Goal: Information Seeking & Learning: Learn about a topic

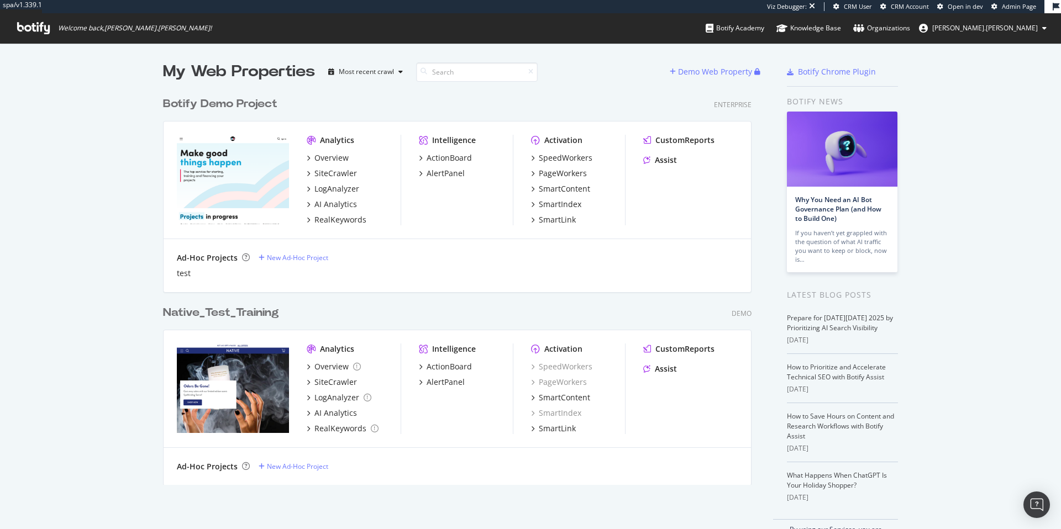
scroll to position [521, 1044]
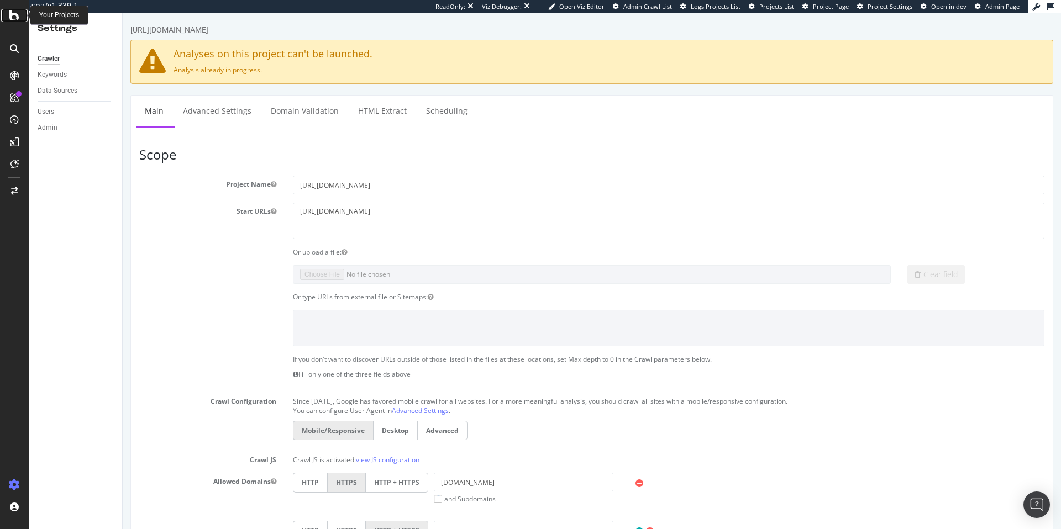
click at [12, 14] on icon at bounding box center [14, 15] width 10 height 13
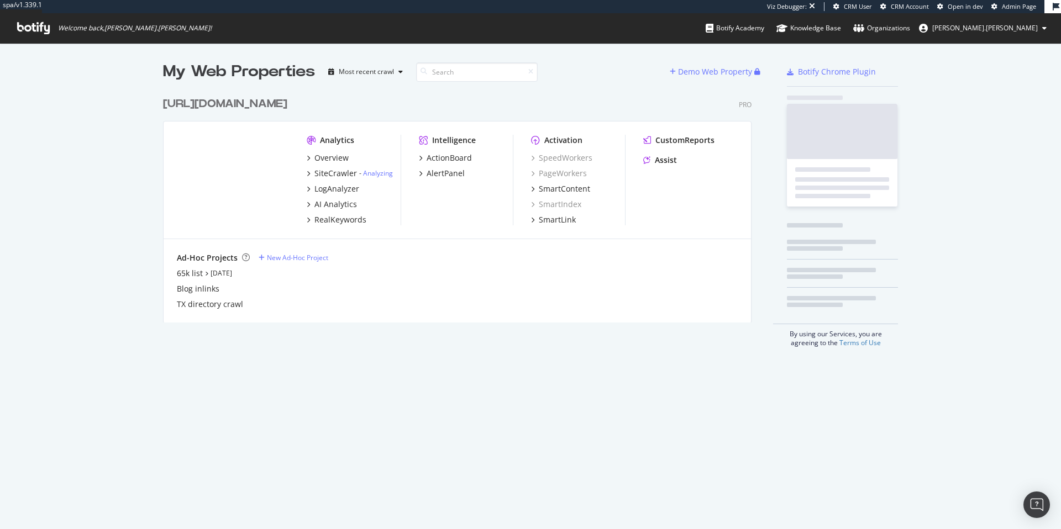
scroll to position [231, 589]
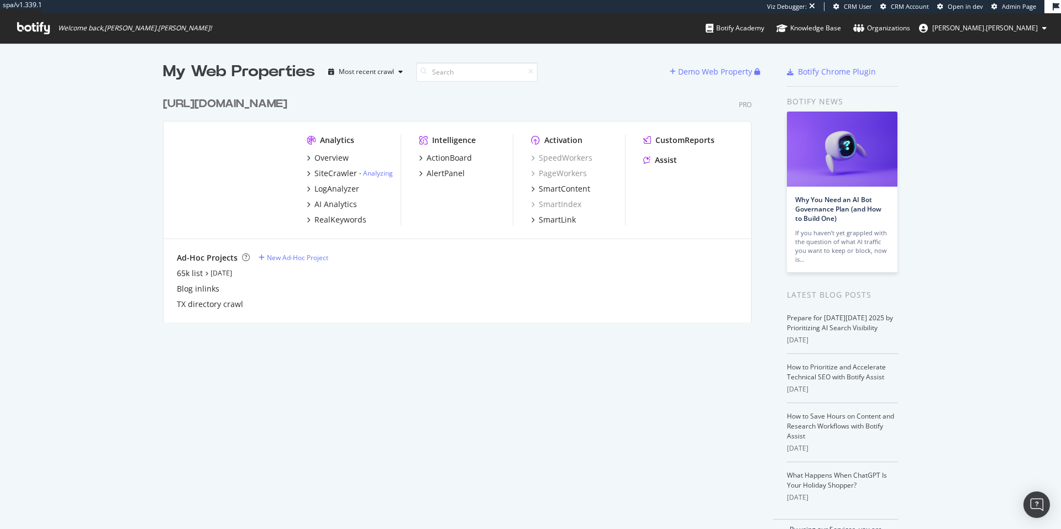
drag, startPoint x: 343, startPoint y: 106, endPoint x: 136, endPoint y: 111, distance: 207.2
click at [136, 111] on div "My Web Properties Most recent crawl Demo Web Property https://www.rula.com/ Pro…" at bounding box center [530, 302] width 1061 height 518
copy div "[URL][DOMAIN_NAME]"
click at [376, 175] on link "Analyzing" at bounding box center [378, 172] width 30 height 9
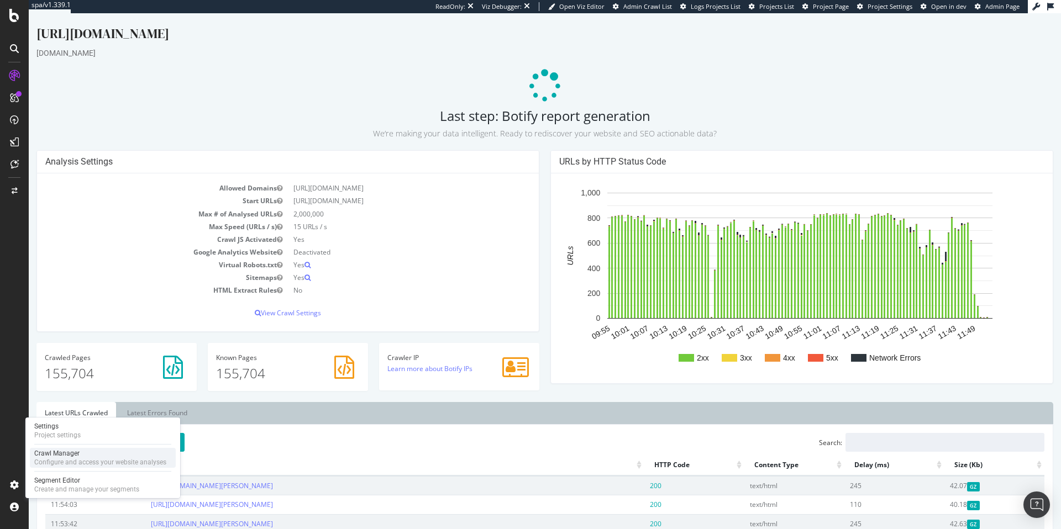
click at [78, 455] on div "Crawl Manager" at bounding box center [100, 453] width 132 height 9
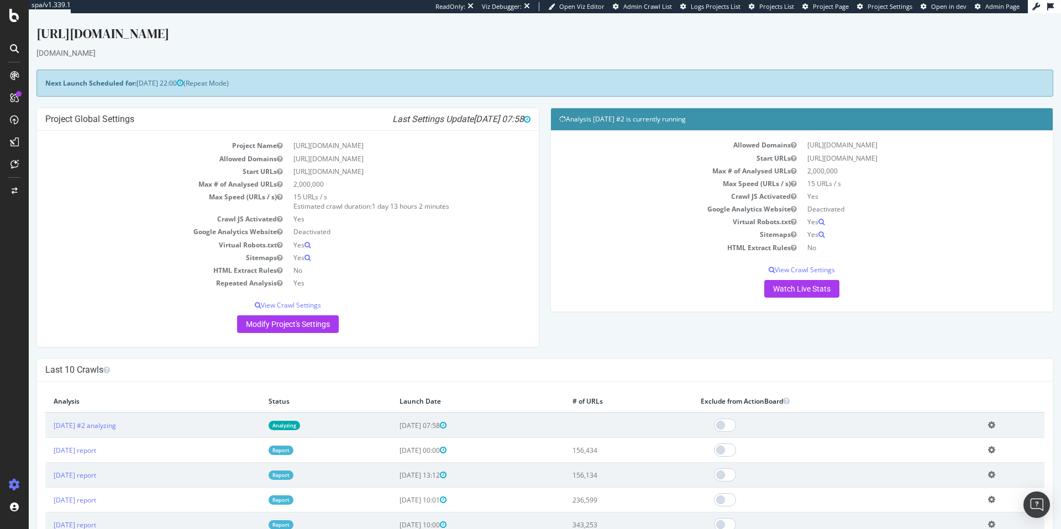
click at [362, 206] on td "15 URLs / s Estimated crawl duration: 1 day 13 hours 2 minutes" at bounding box center [409, 202] width 243 height 22
click at [299, 301] on p "View Crawl Settings" at bounding box center [287, 305] width 485 height 9
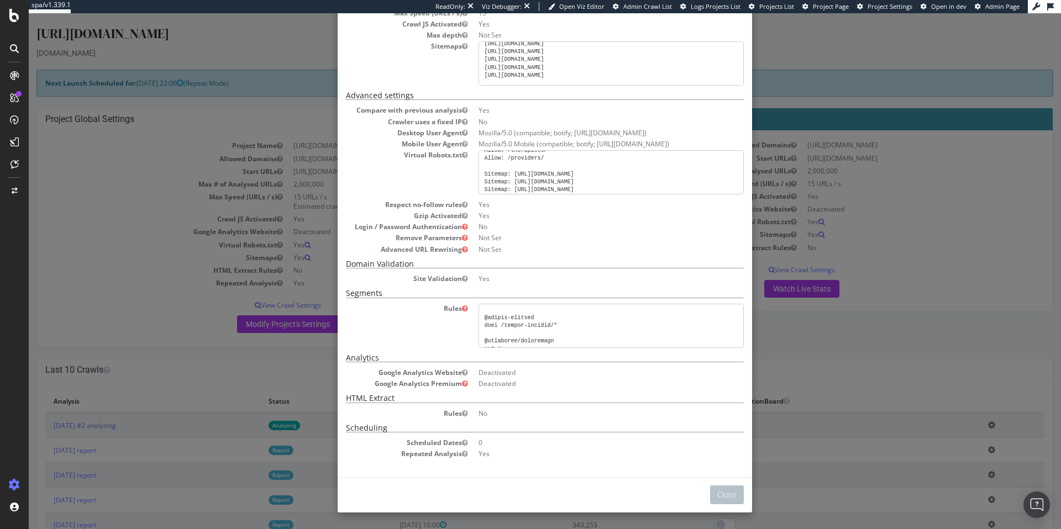
scroll to position [37, 0]
click at [462, 308] on icon at bounding box center [465, 308] width 6 height 7
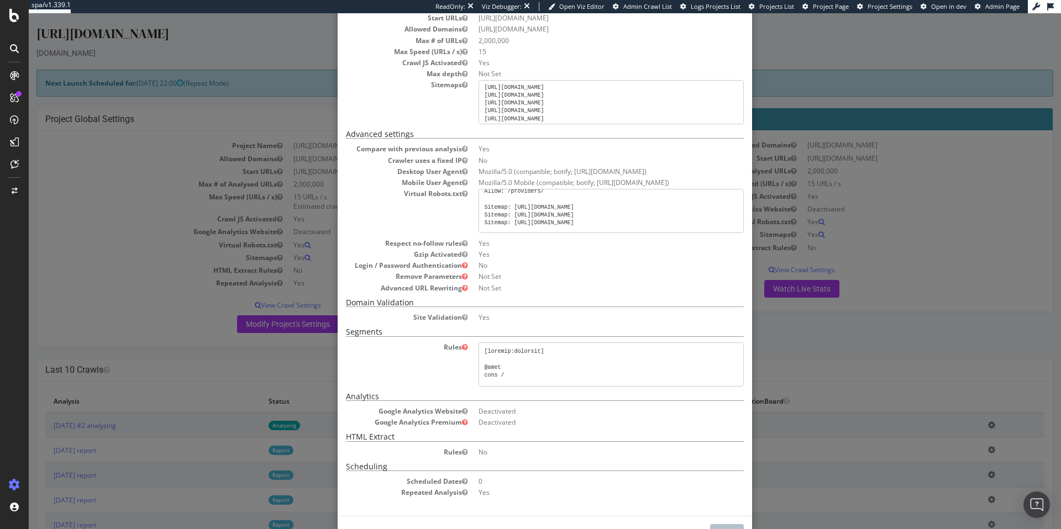
scroll to position [0, 0]
drag, startPoint x: 661, startPoint y: 224, endPoint x: 481, endPoint y: 196, distance: 182.4
click at [481, 196] on pre "User-agent: * Disallow: /assets/Icon/ Disallow: /api/v2/help_center/ # Allow al…" at bounding box center [610, 211] width 265 height 44
copy pre "User-agent: * Disallow: /assets/Icon/ Disallow: /api/v2/help_center/ # Allow al…"
click at [519, 214] on pre "User-agent: * Disallow: /assets/Icon/ Disallow: /api/v2/help_center/ # Allow al…" at bounding box center [610, 211] width 265 height 44
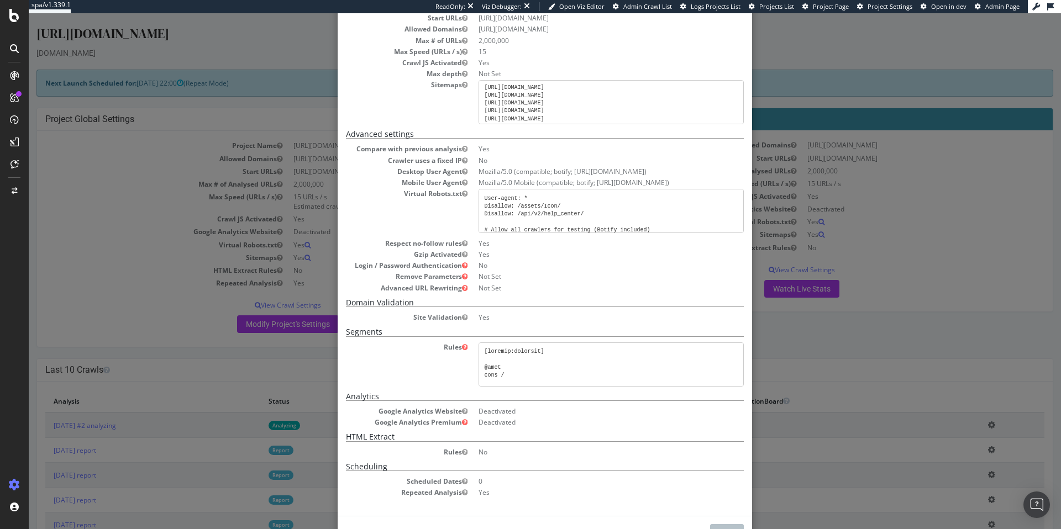
click at [525, 97] on pre "https://www.rula.com/directory-sitemap9.xml https://www.rula.com/directory-site…" at bounding box center [610, 102] width 265 height 44
click at [487, 76] on dd "Not Set" at bounding box center [610, 73] width 265 height 9
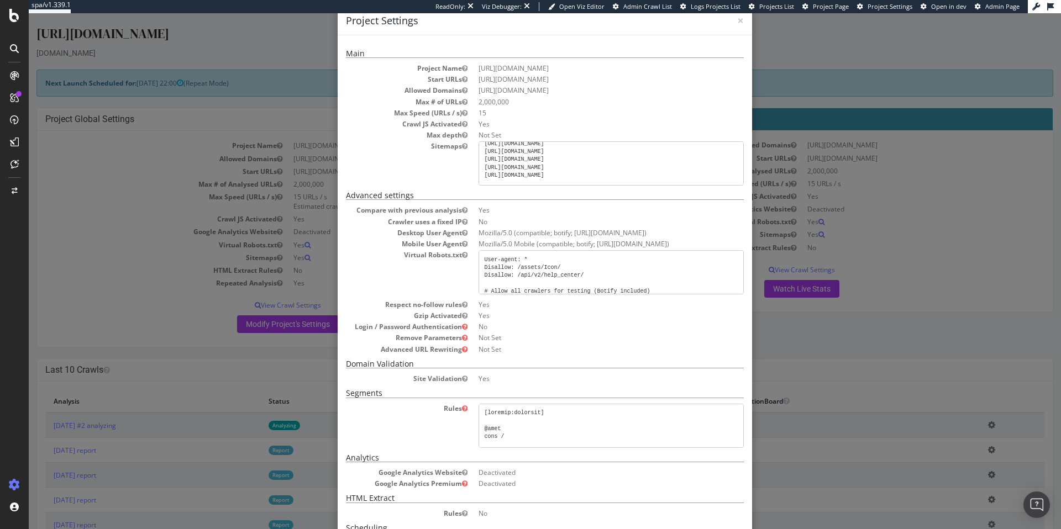
click at [513, 269] on pre "User-agent: * Disallow: /assets/Icon/ Disallow: /api/v2/help_center/ # Allow al…" at bounding box center [610, 272] width 265 height 44
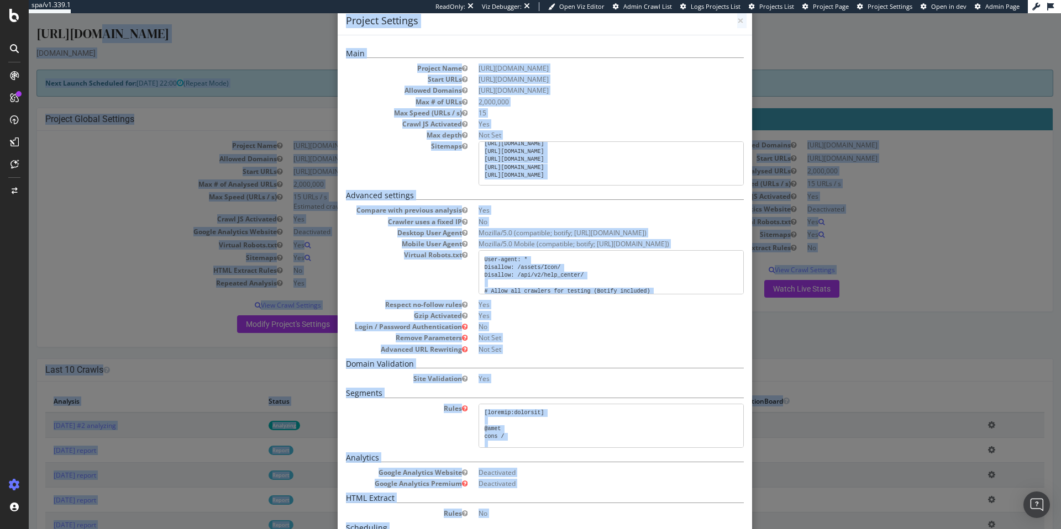
click at [521, 260] on pre "User-agent: * Disallow: /assets/Icon/ Disallow: /api/v2/help_center/ # Allow al…" at bounding box center [610, 272] width 265 height 44
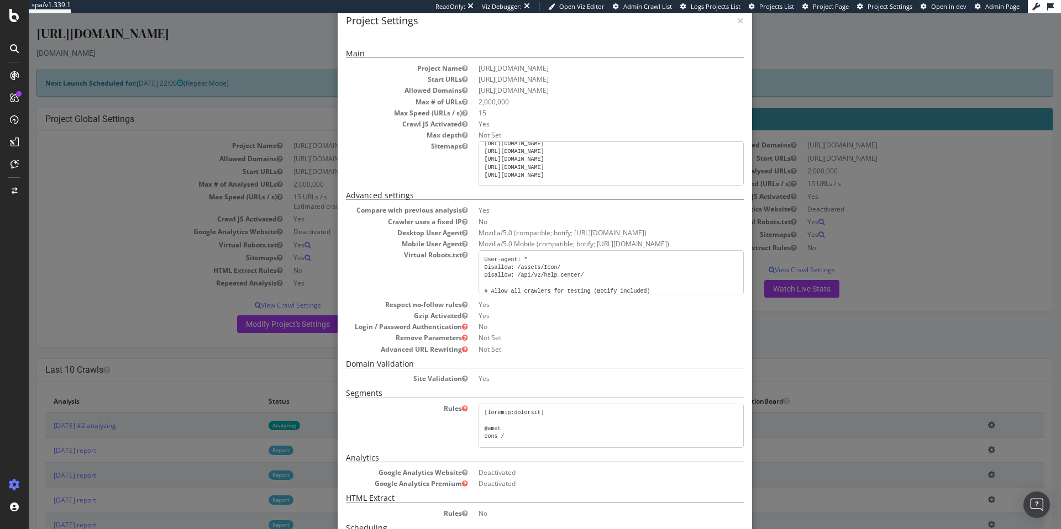
drag, startPoint x: 482, startPoint y: 260, endPoint x: 616, endPoint y: 288, distance: 137.2
click at [636, 316] on dl "Compare with previous analysis Yes Crawler uses a fixed IP No Desktop User Agen…" at bounding box center [545, 280] width 398 height 148
click at [497, 262] on pre "User-agent: * Disallow: /assets/Icon/ Disallow: /api/v2/help_center/ # Allow al…" at bounding box center [610, 272] width 265 height 44
drag, startPoint x: 481, startPoint y: 260, endPoint x: 660, endPoint y: 291, distance: 182.1
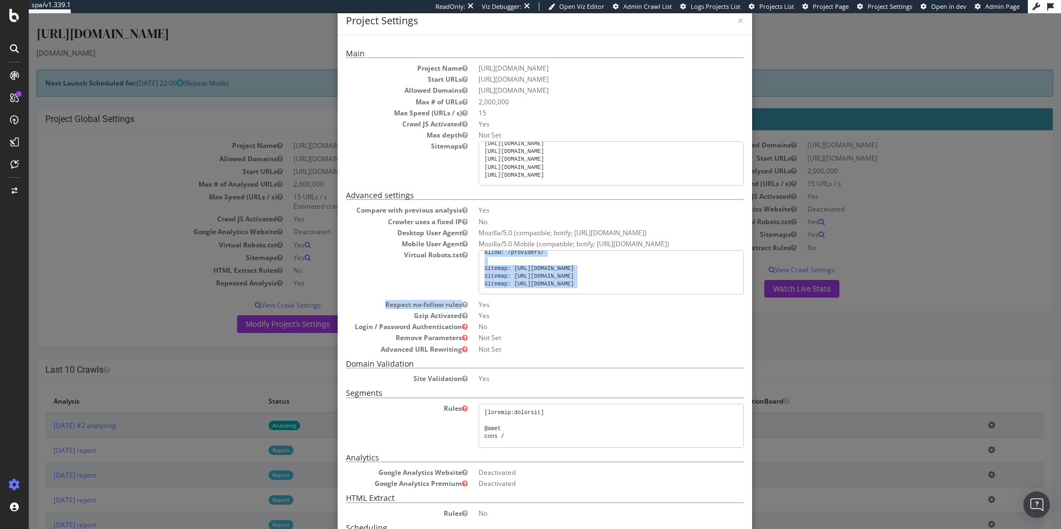
click at [660, 291] on pre "User-agent: * Disallow: /assets/Icon/ Disallow: /api/v2/help_center/ # Allow al…" at bounding box center [610, 272] width 265 height 44
copy pre "User-agent: * Disallow: /assets/Icon/ Disallow: /api/v2/help_center/ # Allow al…"
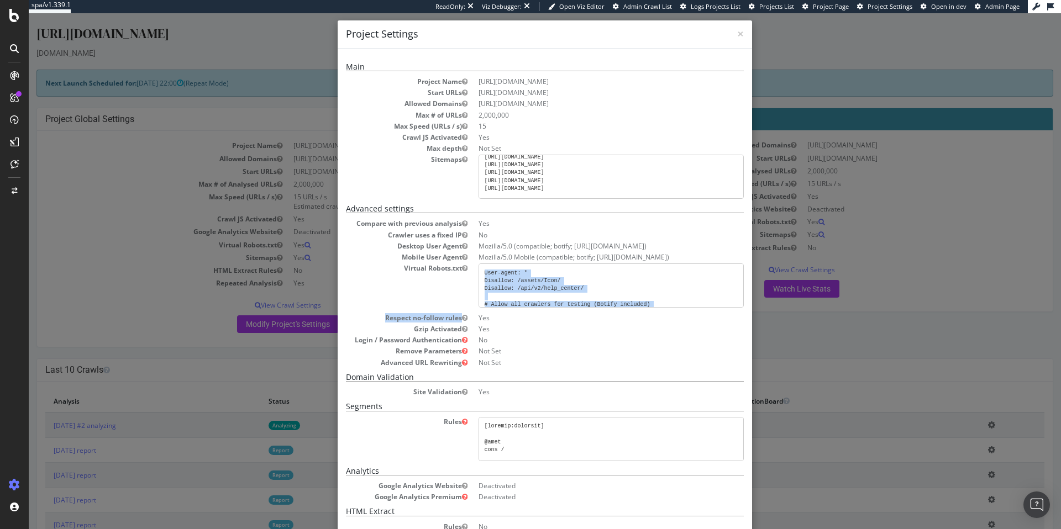
scroll to position [0, 0]
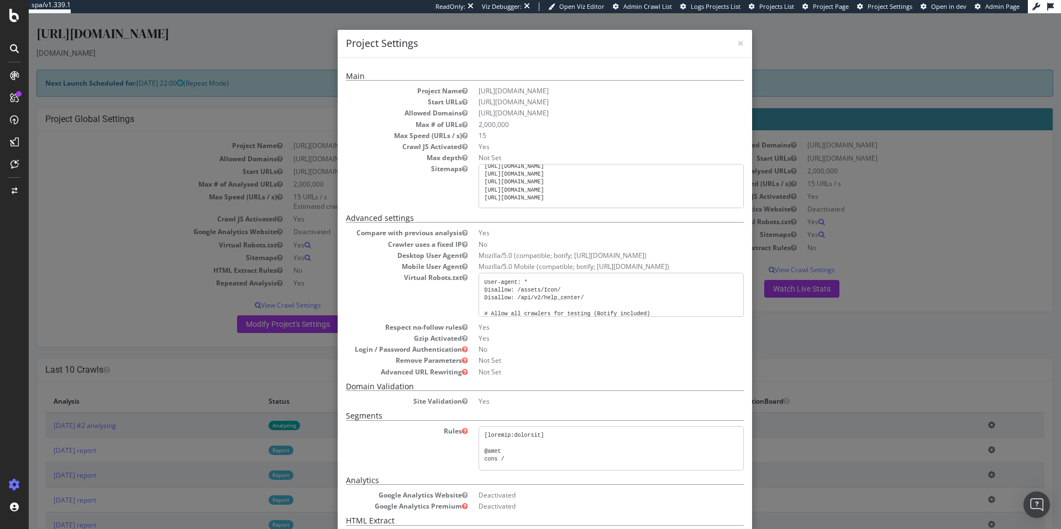
click at [478, 139] on dd "15" at bounding box center [610, 135] width 265 height 9
click at [478, 147] on dd "Yes" at bounding box center [610, 146] width 265 height 9
drag, startPoint x: 480, startPoint y: 158, endPoint x: 527, endPoint y: 156, distance: 47.0
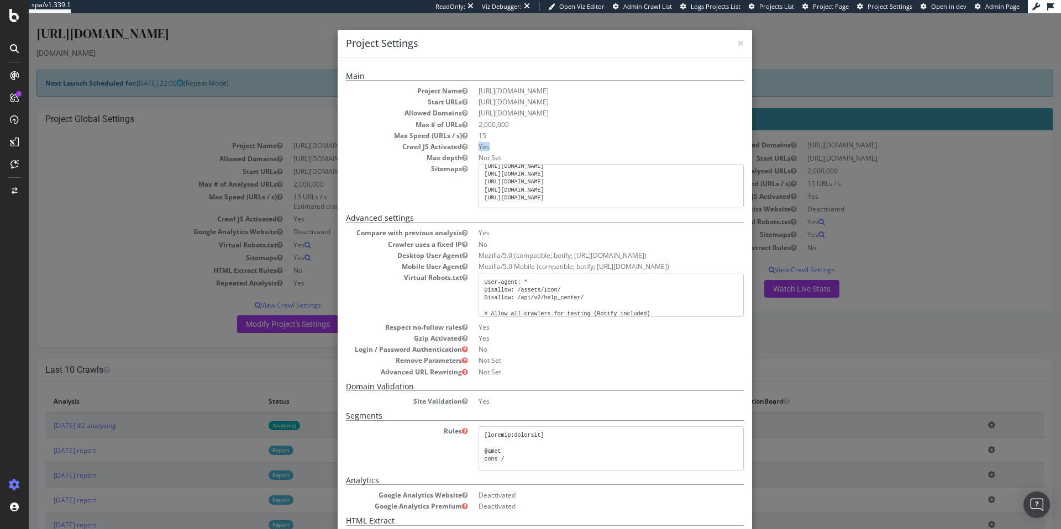
click at [527, 156] on dd "Not Set" at bounding box center [610, 157] width 265 height 9
click at [738, 42] on span "×" at bounding box center [740, 42] width 7 height 15
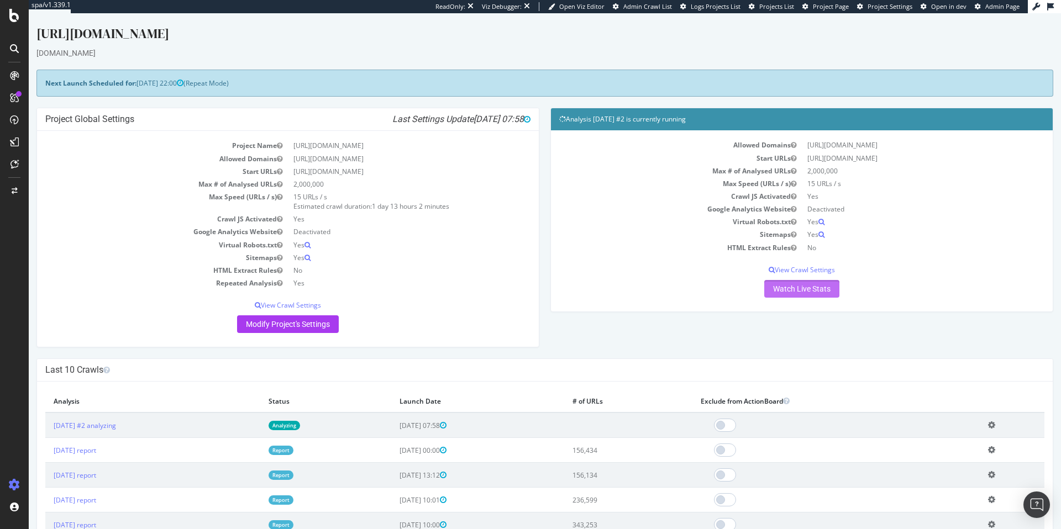
click at [791, 291] on link "Watch Live Stats" at bounding box center [801, 289] width 75 height 18
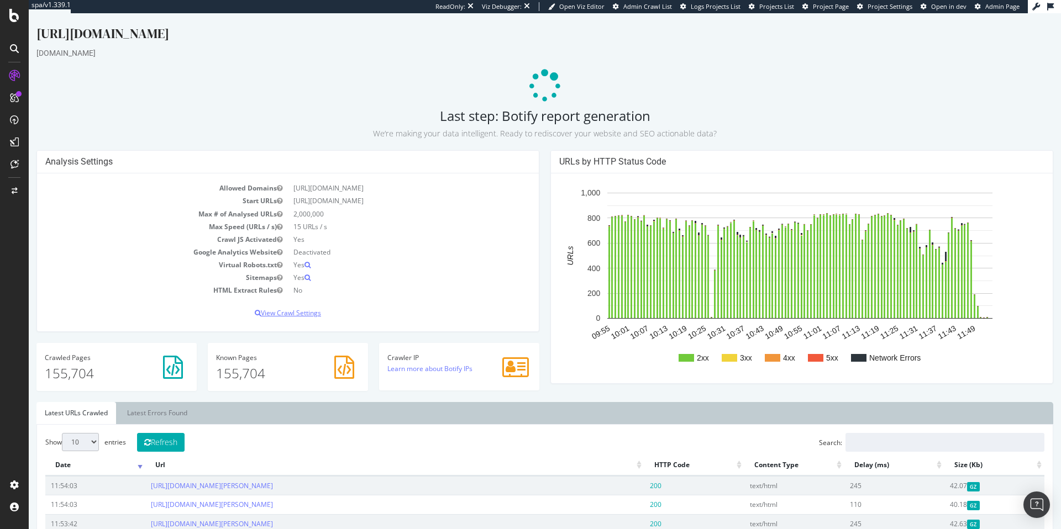
click at [294, 315] on p "View Crawl Settings" at bounding box center [287, 312] width 485 height 9
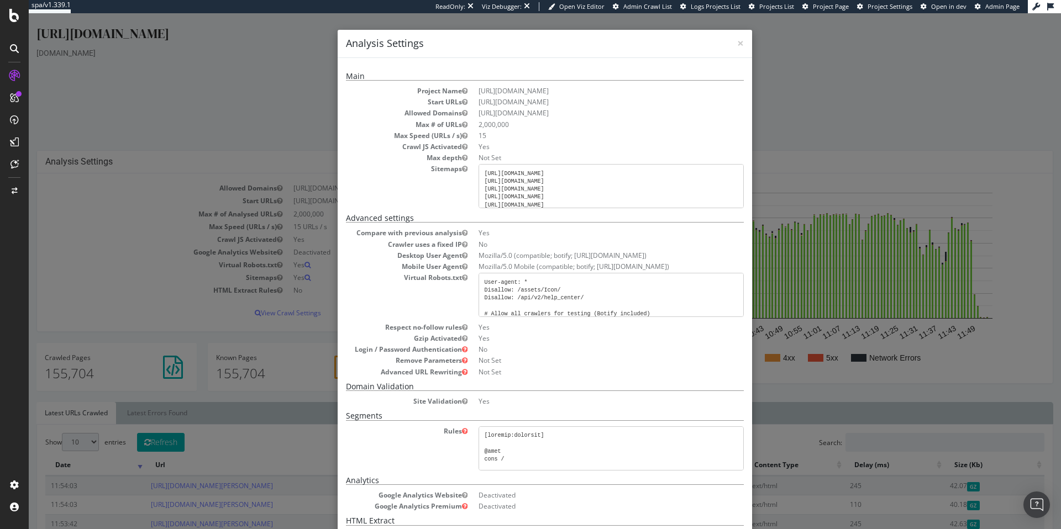
click at [478, 138] on dd "15" at bounding box center [610, 135] width 265 height 9
click at [480, 137] on dd "15" at bounding box center [610, 135] width 265 height 9
click at [481, 158] on dd "Not Set" at bounding box center [610, 157] width 265 height 9
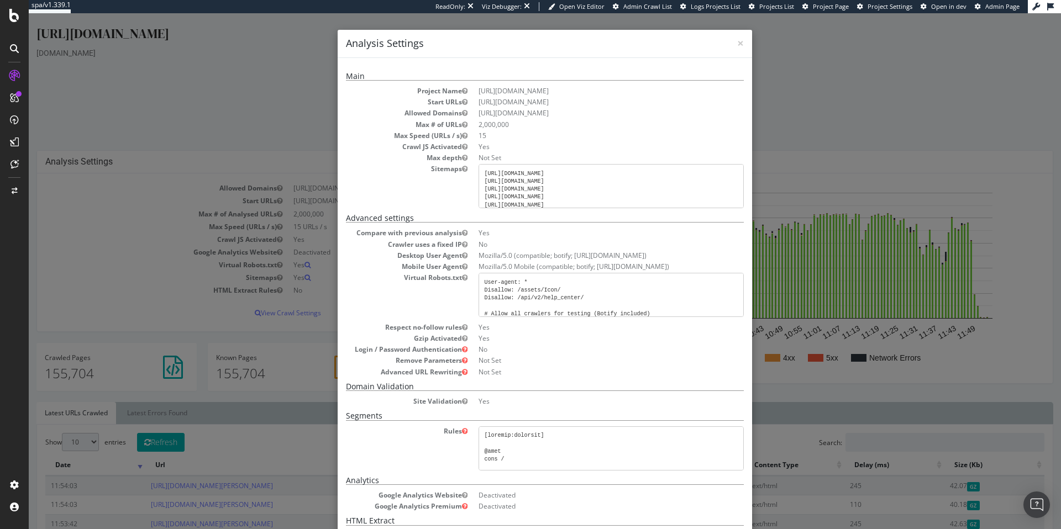
click at [481, 158] on dd "Not Set" at bounding box center [610, 157] width 265 height 9
click at [737, 41] on span "×" at bounding box center [740, 42] width 7 height 15
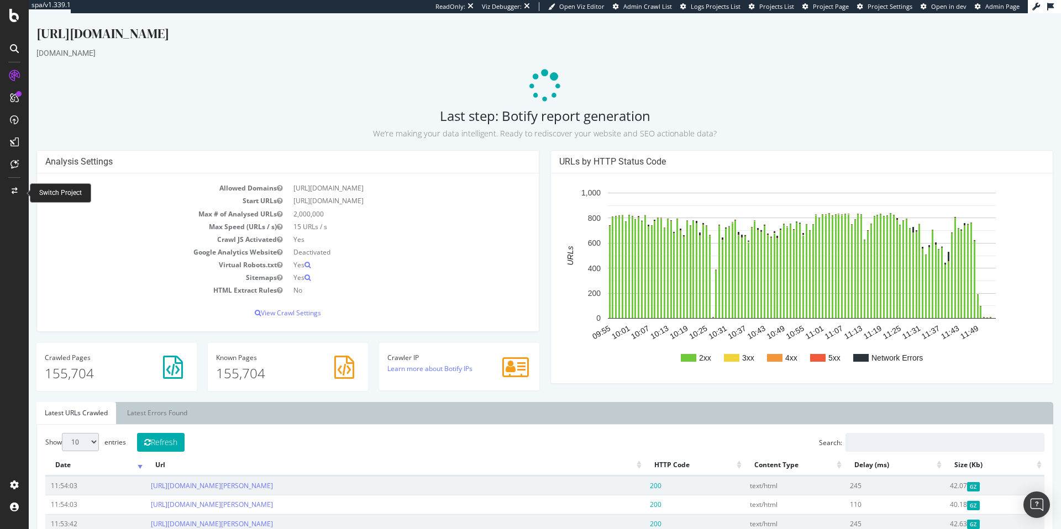
click at [13, 189] on icon at bounding box center [15, 191] width 6 height 7
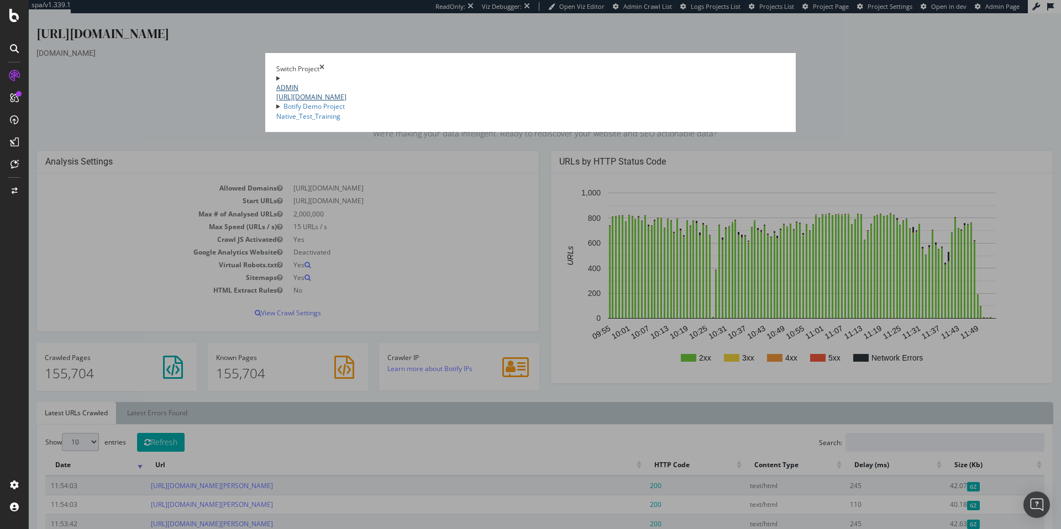
click at [314, 83] on link "ADMIN https://www.rula.com/" at bounding box center [530, 92] width 508 height 19
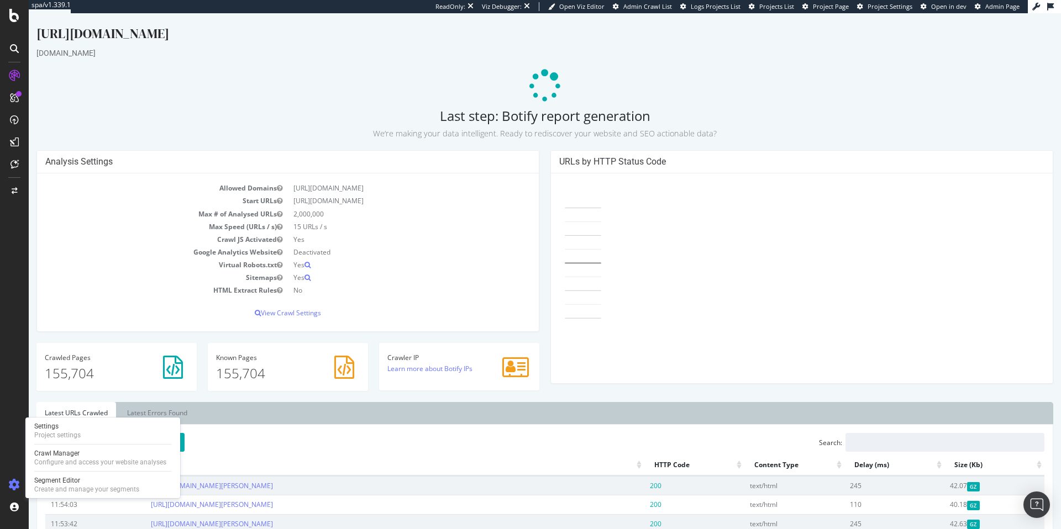
click at [16, 486] on icon at bounding box center [14, 485] width 11 height 11
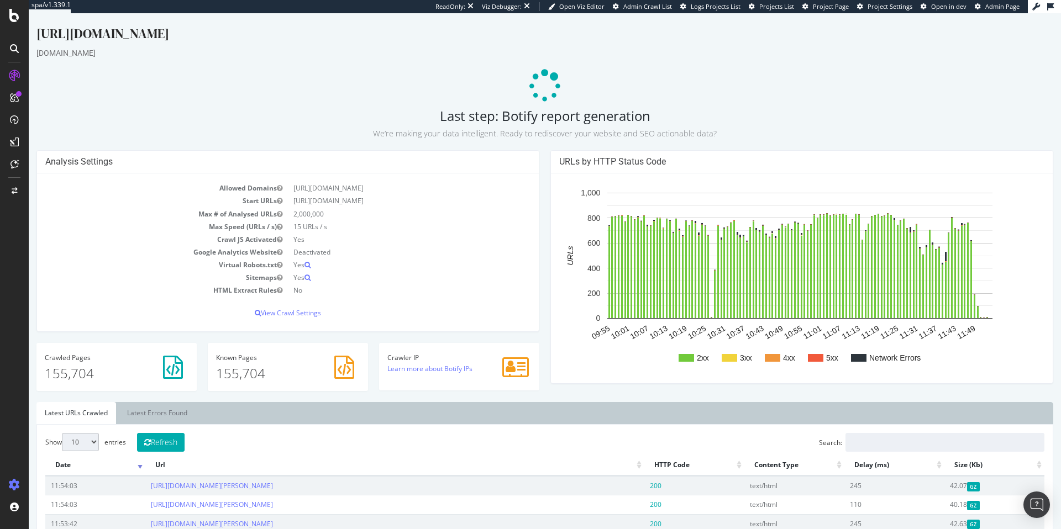
click at [16, 486] on icon at bounding box center [14, 485] width 11 height 11
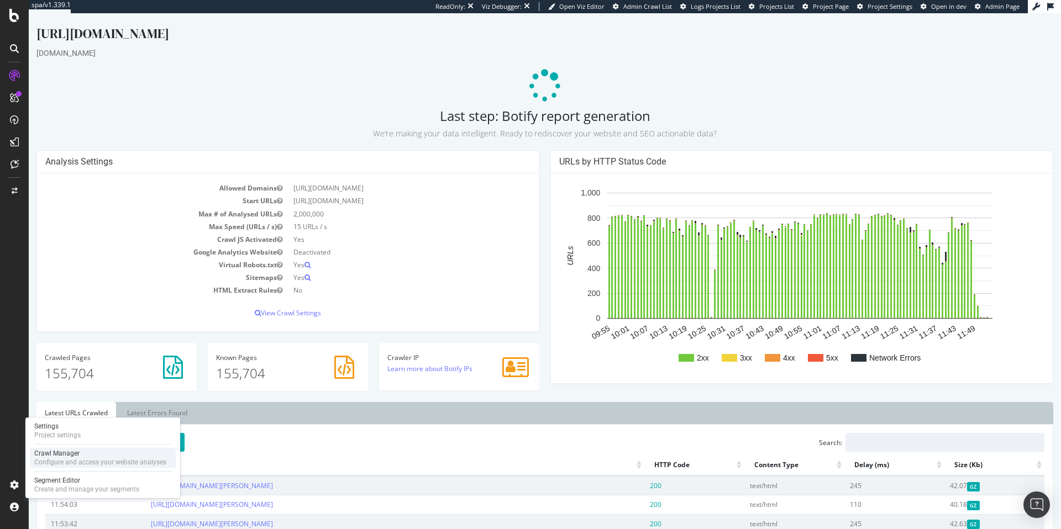
click at [94, 453] on div "Crawl Manager" at bounding box center [100, 453] width 132 height 9
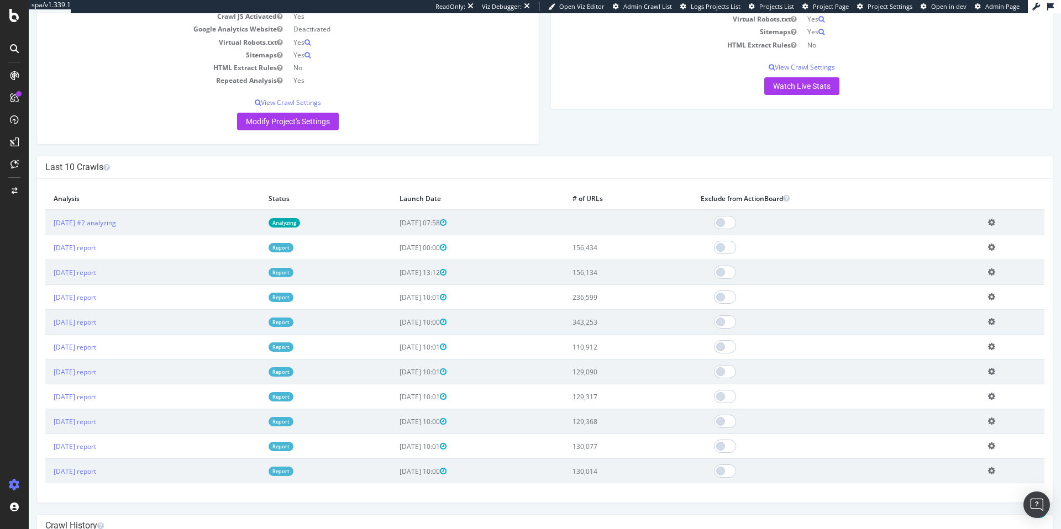
scroll to position [302, 0]
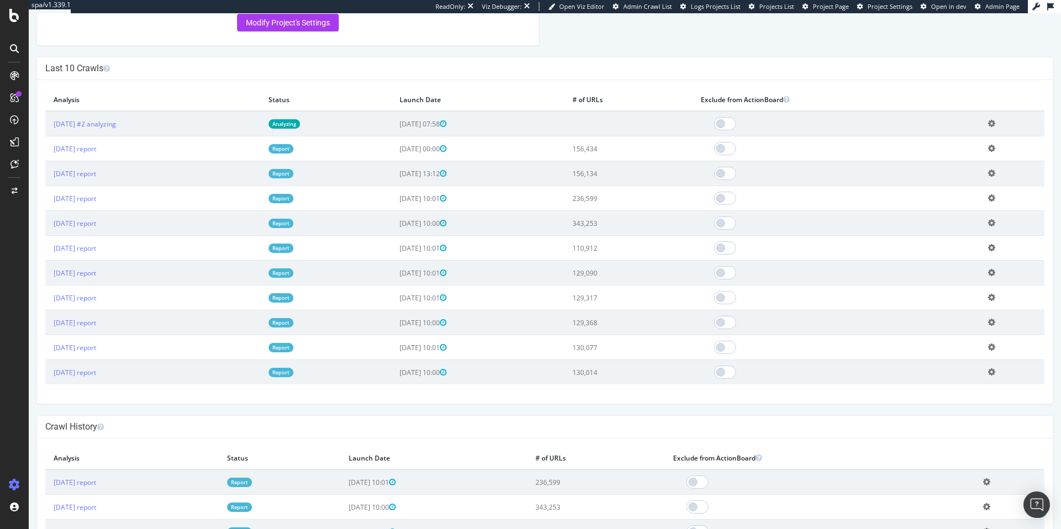
click at [615, 224] on td "343,253" at bounding box center [628, 223] width 128 height 25
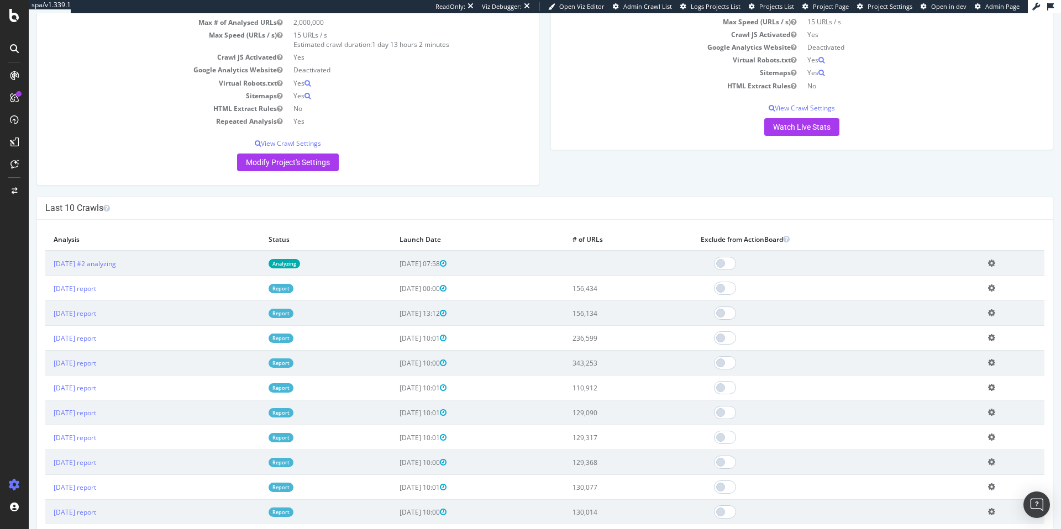
scroll to position [0, 0]
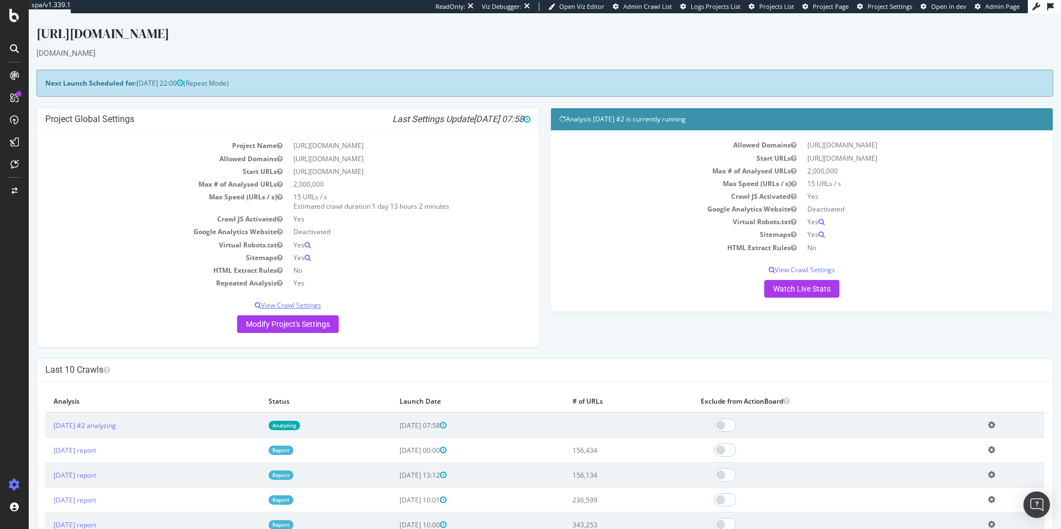
click at [289, 307] on p "View Crawl Settings" at bounding box center [287, 305] width 485 height 9
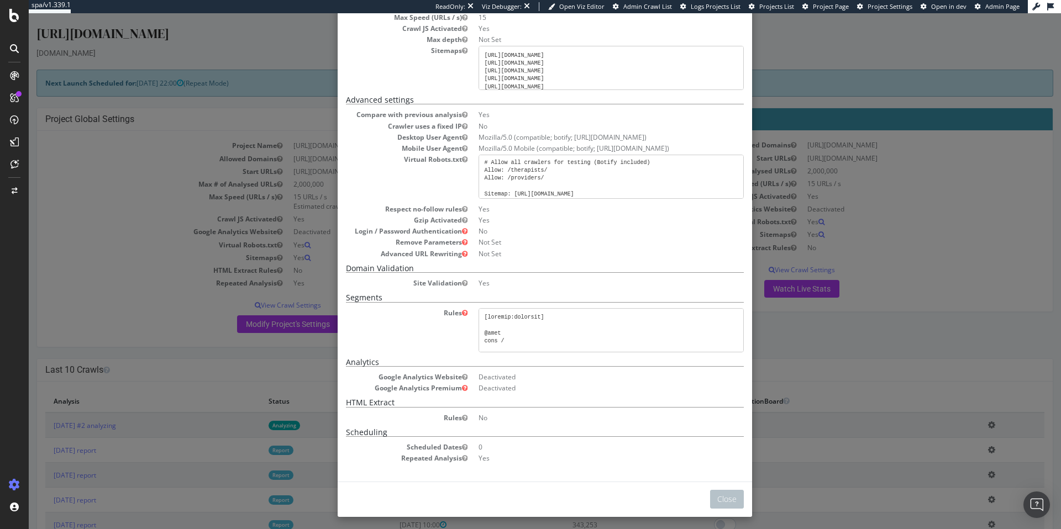
click at [668, 218] on dd "Yes" at bounding box center [610, 219] width 265 height 9
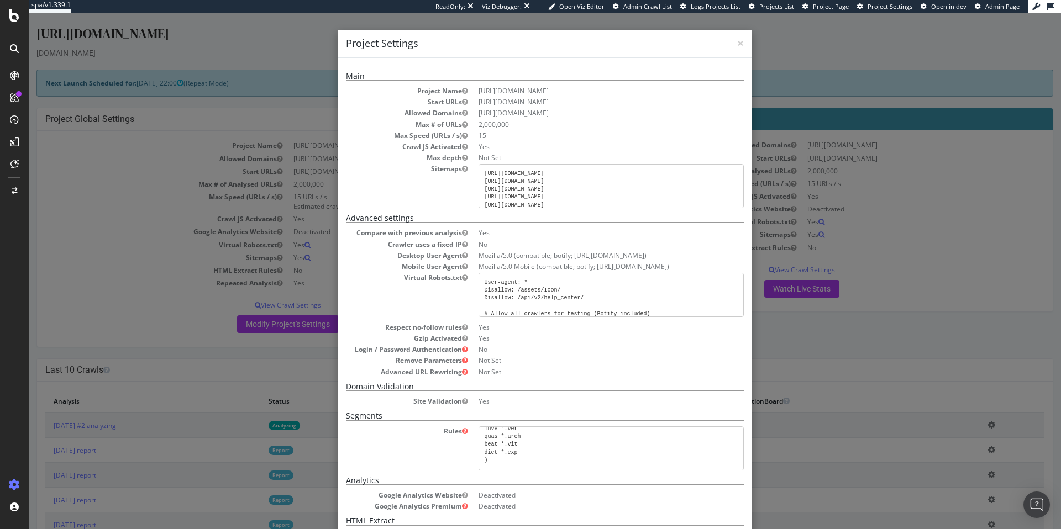
click at [676, 257] on dd "Mozilla/5.0 (compatible; botify; http://botify.com)" at bounding box center [610, 255] width 265 height 9
click at [731, 44] on h4 "Project Settings" at bounding box center [545, 43] width 398 height 14
click at [737, 43] on span "×" at bounding box center [740, 42] width 7 height 15
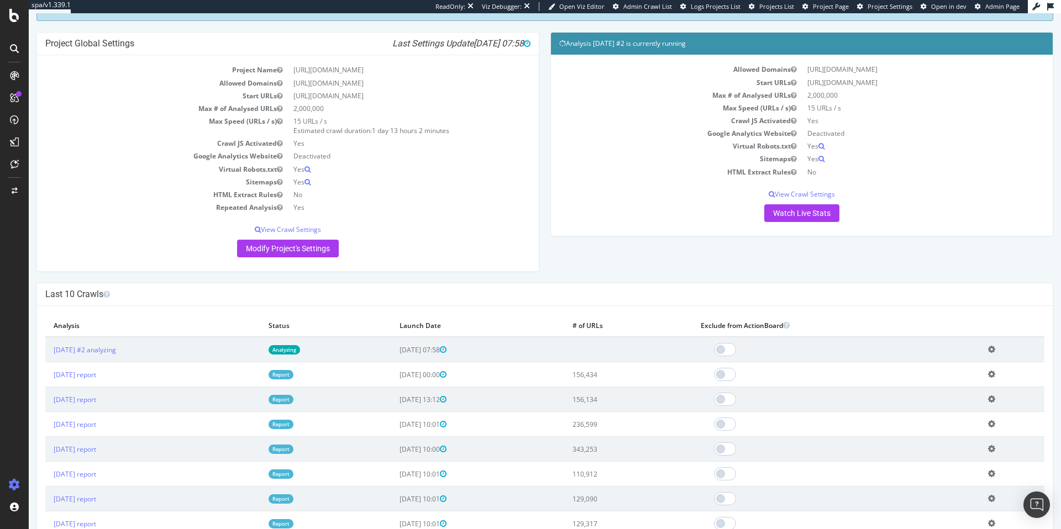
scroll to position [78, 0]
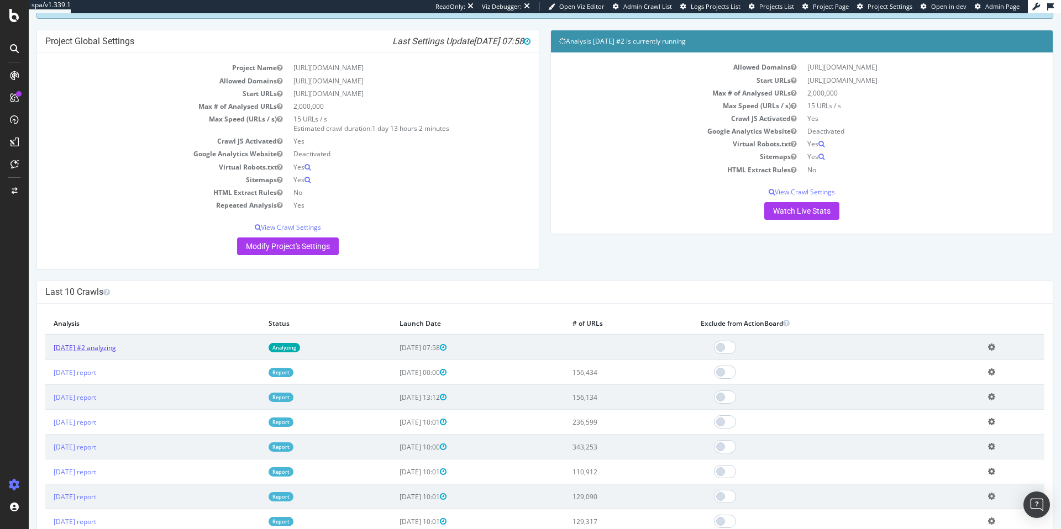
click at [116, 349] on link "2025 Oct. 9th #2 analyzing" at bounding box center [85, 347] width 62 height 9
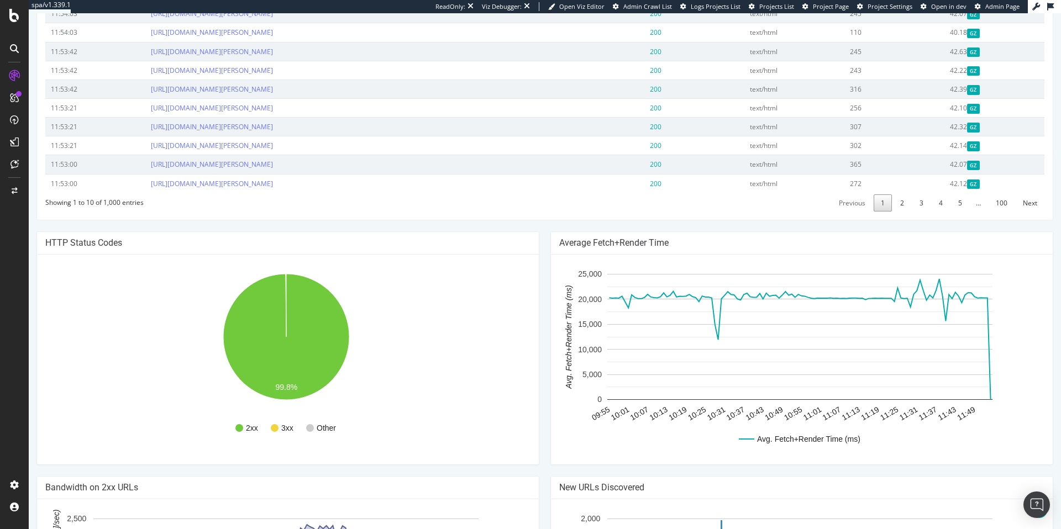
scroll to position [664, 0]
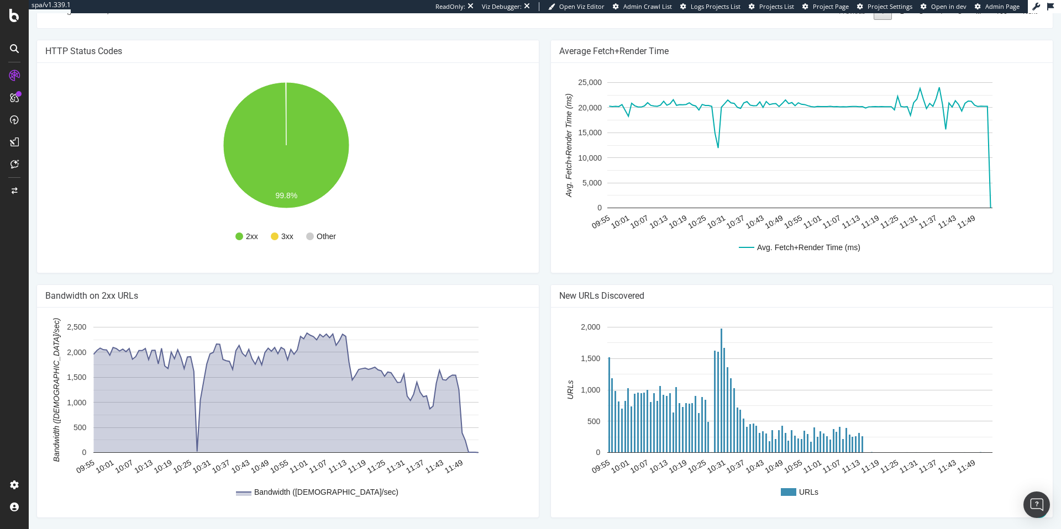
click at [983, 118] on icon "A chart." at bounding box center [799, 147] width 381 height 120
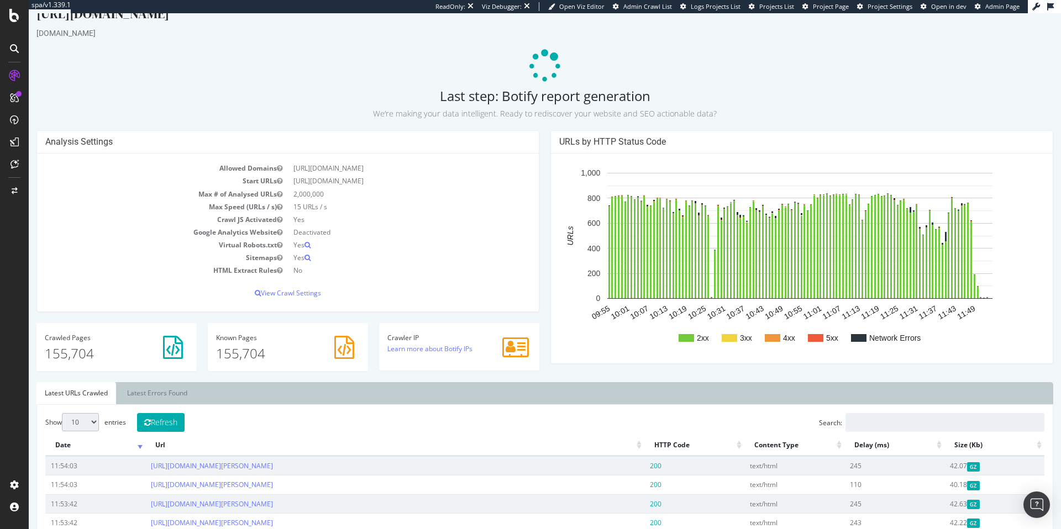
scroll to position [19, 0]
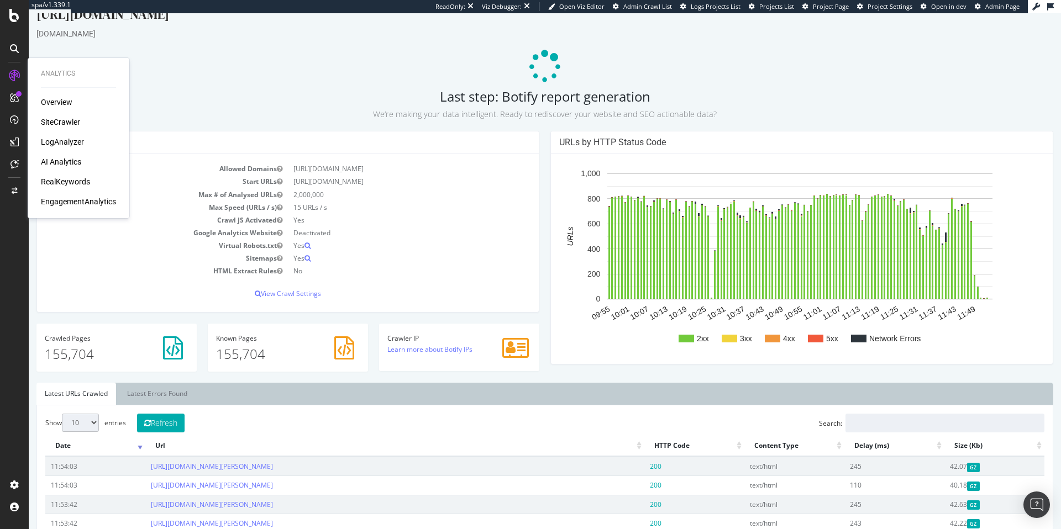
click at [62, 120] on div "SiteCrawler" at bounding box center [60, 122] width 39 height 11
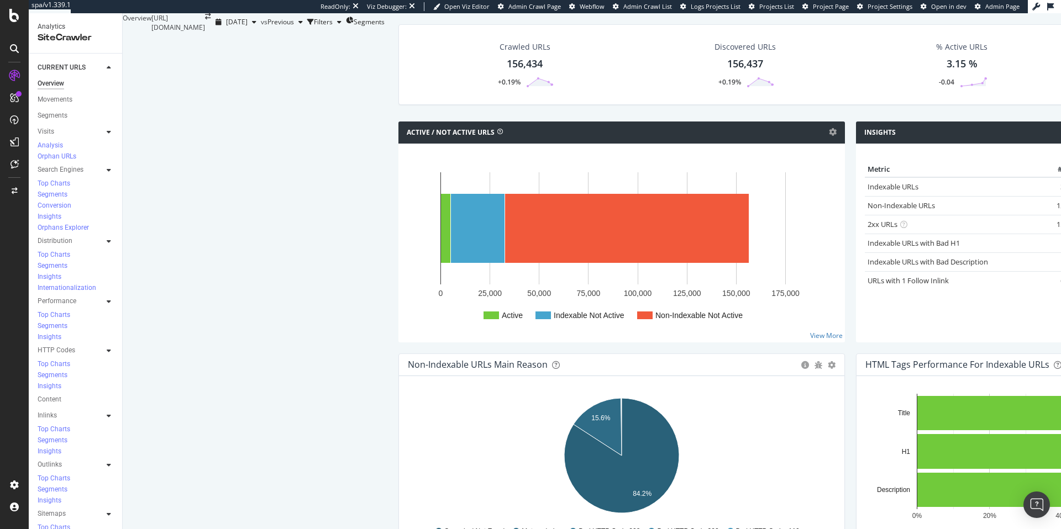
scroll to position [1087, 0]
drag, startPoint x: 389, startPoint y: 441, endPoint x: 470, endPoint y: 442, distance: 80.7
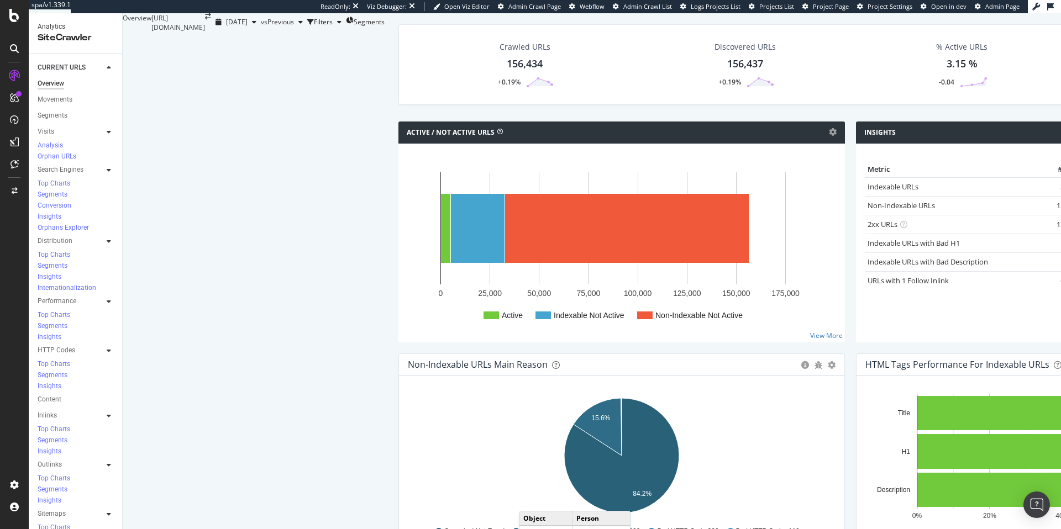
click at [71, 235] on div "Distribution" at bounding box center [55, 241] width 35 height 12
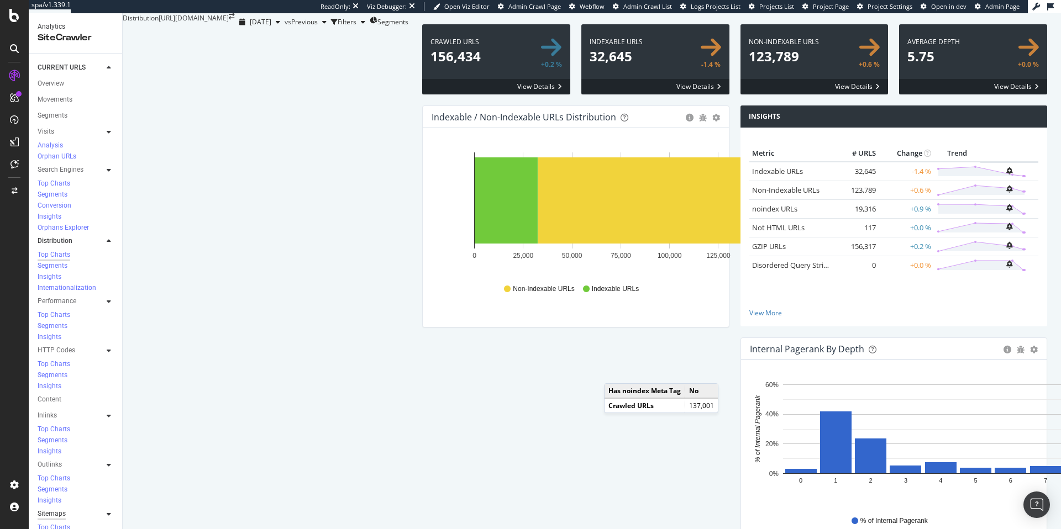
drag, startPoint x: 57, startPoint y: 292, endPoint x: 61, endPoint y: 305, distance: 13.8
click at [57, 410] on link "Inlinks" at bounding box center [71, 416] width 66 height 12
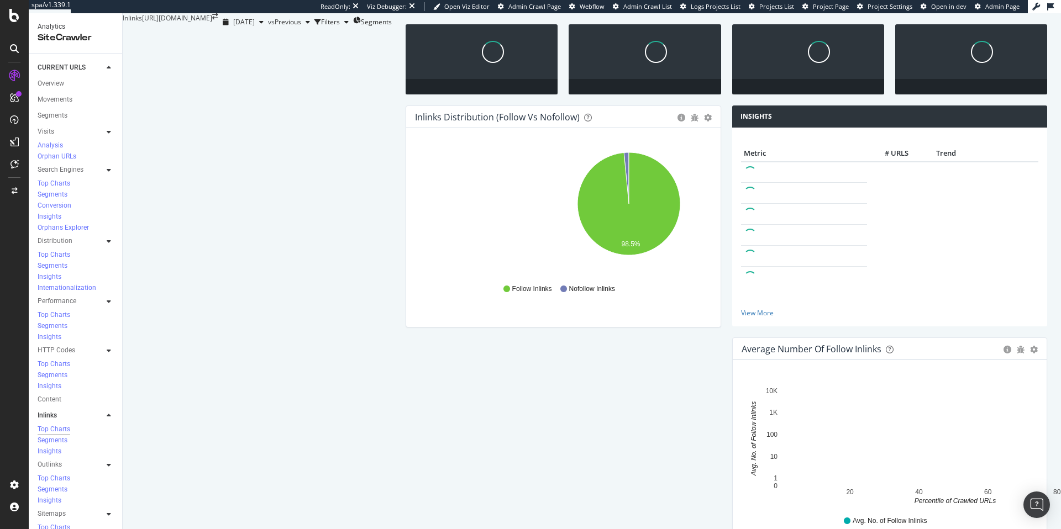
scroll to position [275, 0]
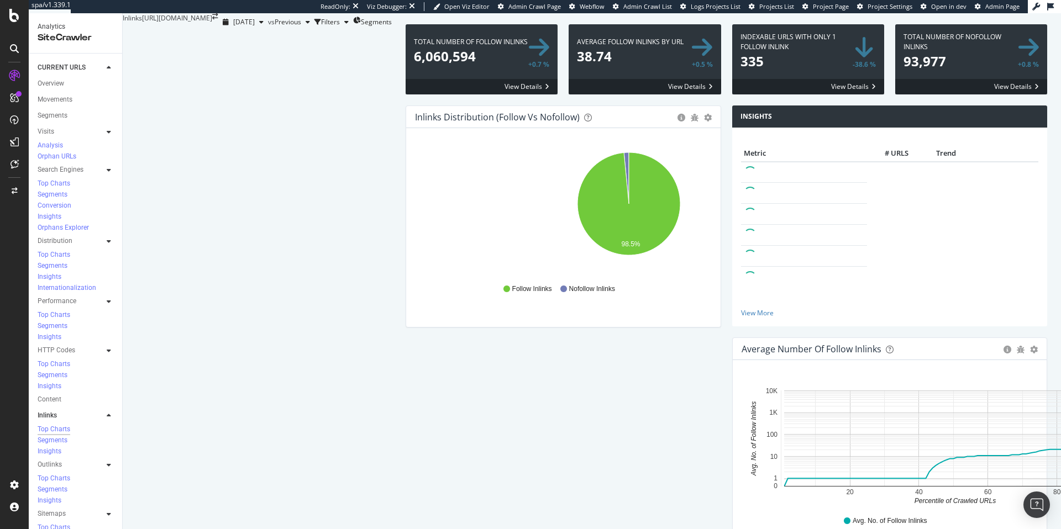
click at [741, 378] on icon "20 40 60 80 100 0 1 10 100 1K 10K Percentile of Crawled URLs Avg. No. of Follow…" at bounding box center [955, 442] width 428 height 128
click at [66, 462] on div "Configure and access your website analyses" at bounding box center [100, 462] width 132 height 9
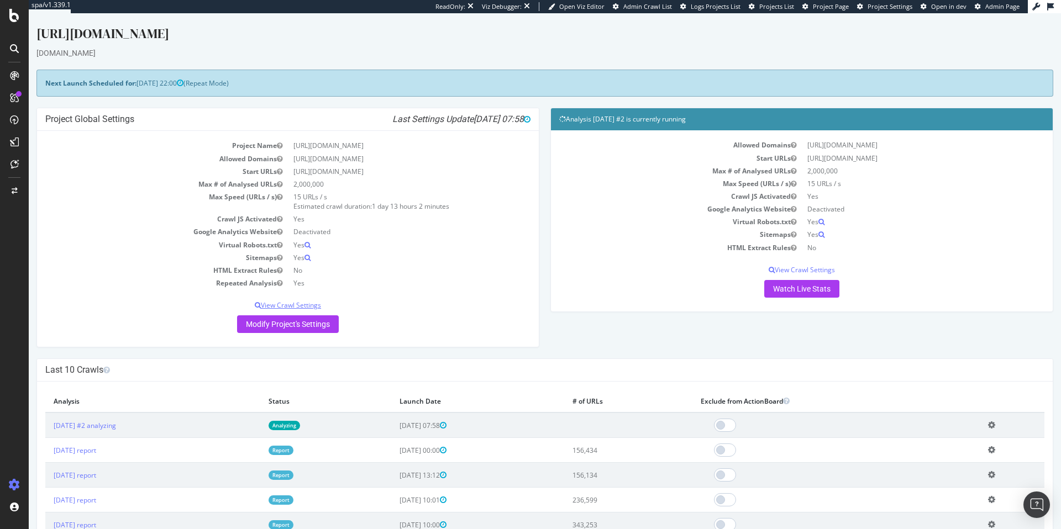
click at [297, 307] on p "View Crawl Settings" at bounding box center [287, 305] width 485 height 9
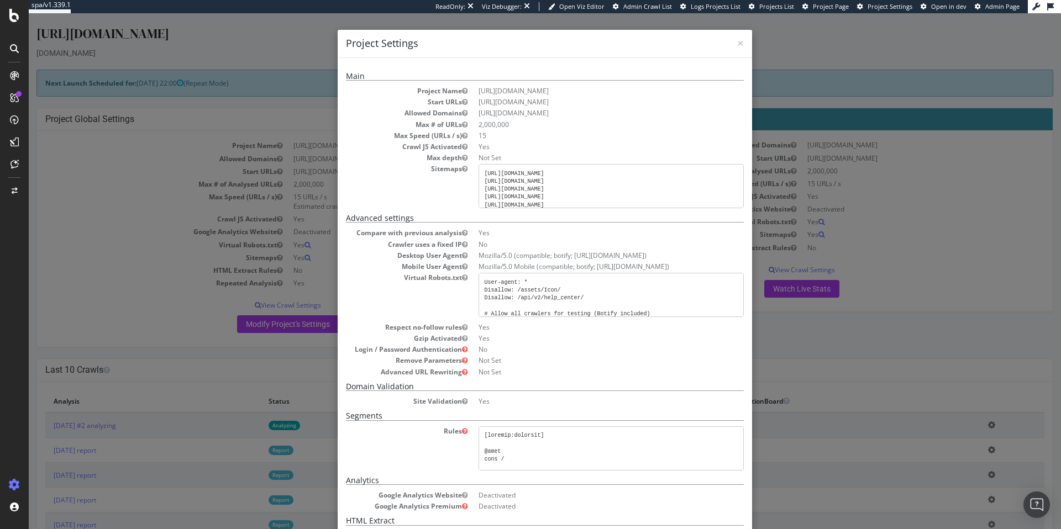
click at [213, 104] on div "× Close Project Settings Main Project Name https://www.rula.com/ Start URLs htt…" at bounding box center [545, 271] width 1032 height 516
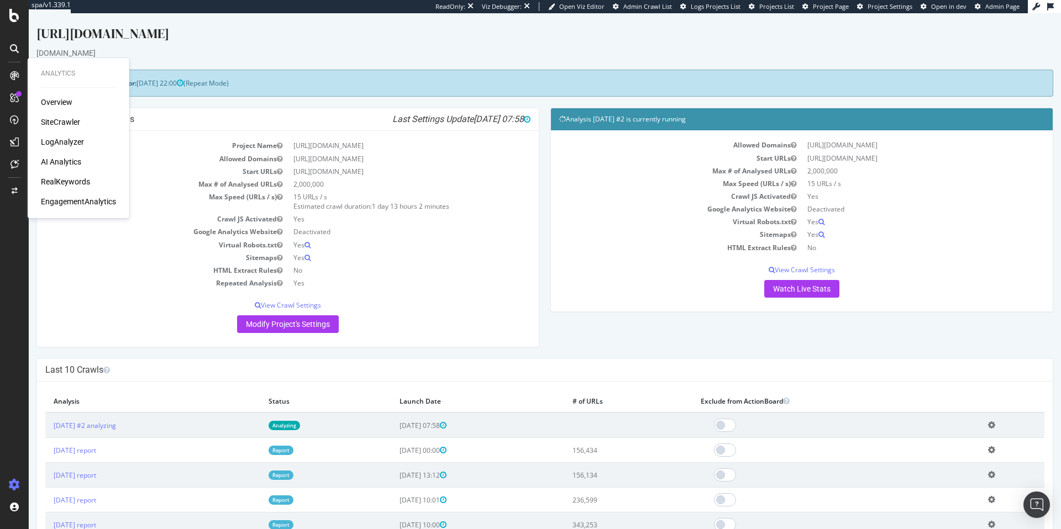
click at [71, 182] on div "RealKeywords" at bounding box center [65, 181] width 49 height 11
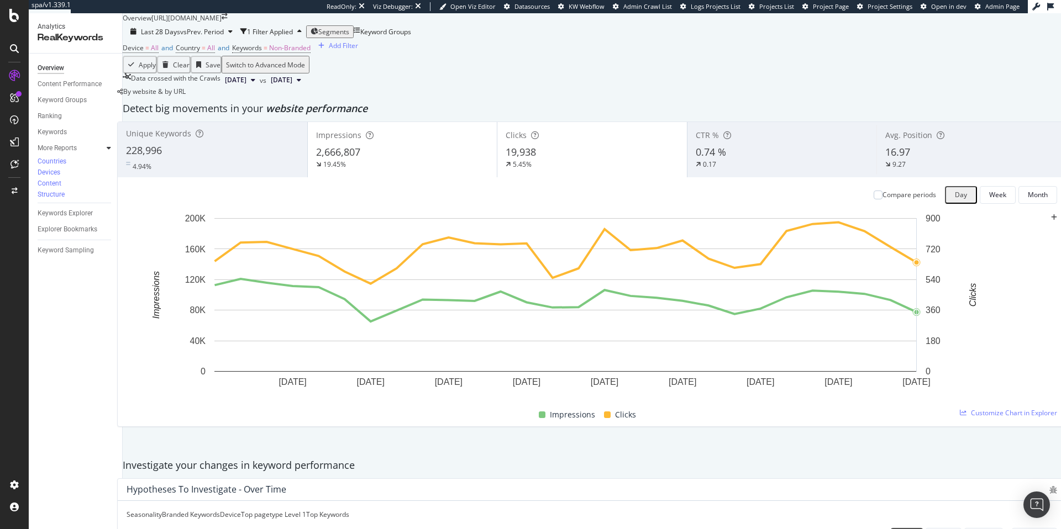
scroll to position [208, 0]
click at [302, 52] on span "Non-Branded" at bounding box center [289, 47] width 41 height 9
click at [314, 68] on div "button" at bounding box center [321, 64] width 14 height 7
click at [303, 52] on span "Non-Branded" at bounding box center [289, 47] width 41 height 9
click at [304, 68] on icon "button" at bounding box center [301, 64] width 4 height 7
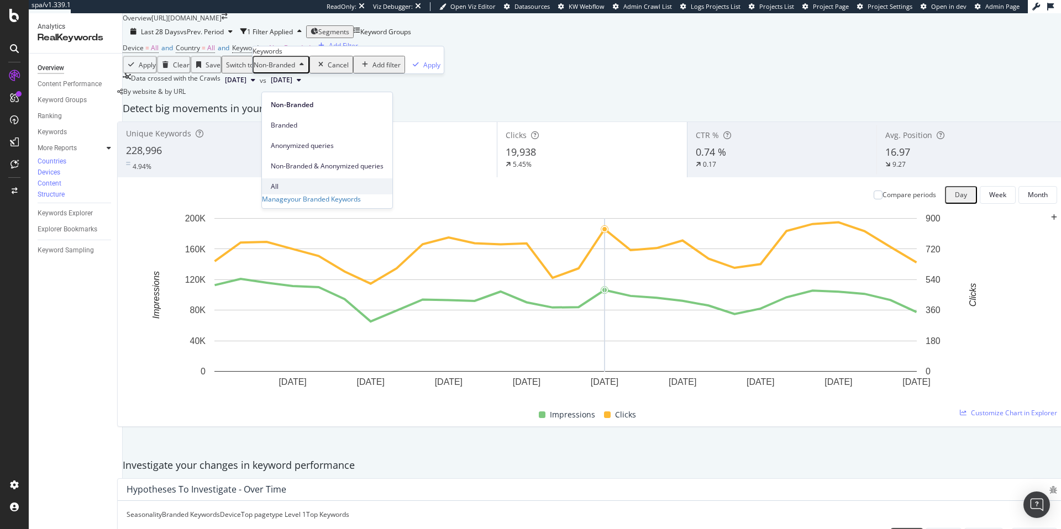
click at [298, 182] on span "All" at bounding box center [327, 187] width 113 height 10
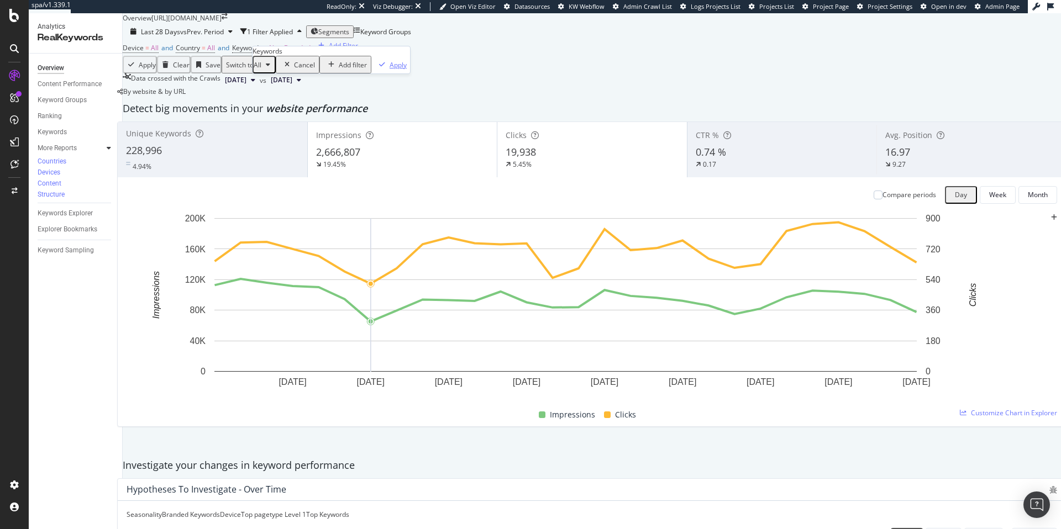
click at [389, 70] on div "Apply" at bounding box center [397, 64] width 17 height 9
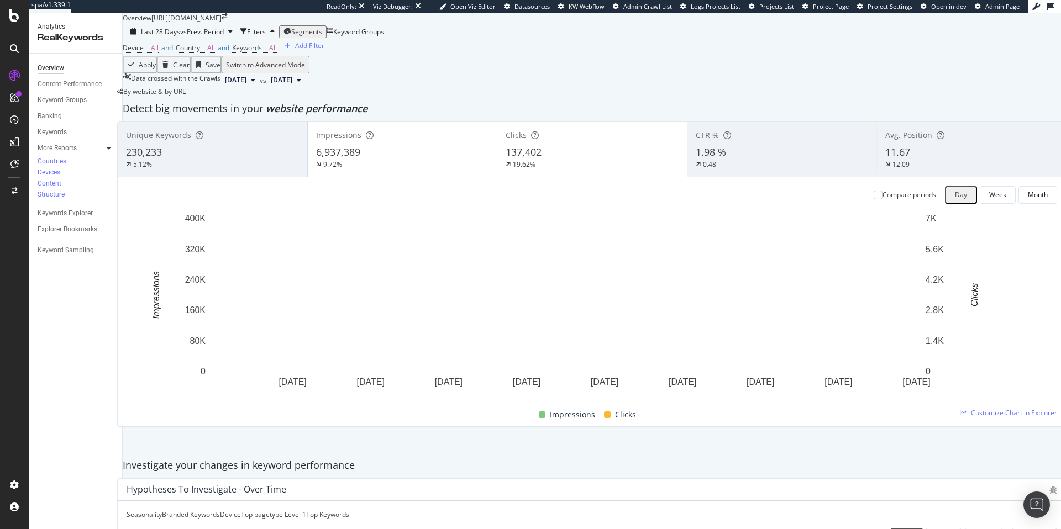
scroll to position [238, 0]
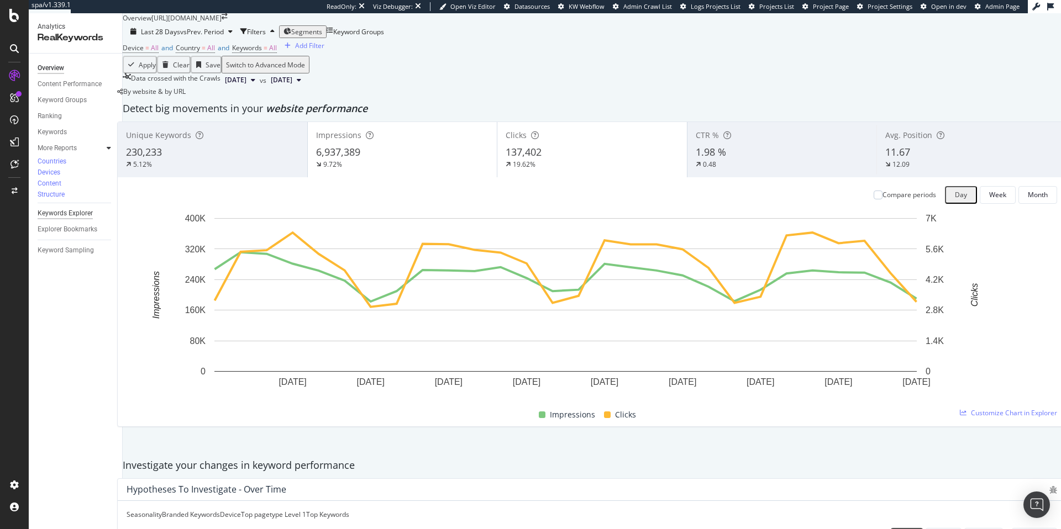
click at [78, 208] on div "Keywords Explorer" at bounding box center [65, 214] width 55 height 12
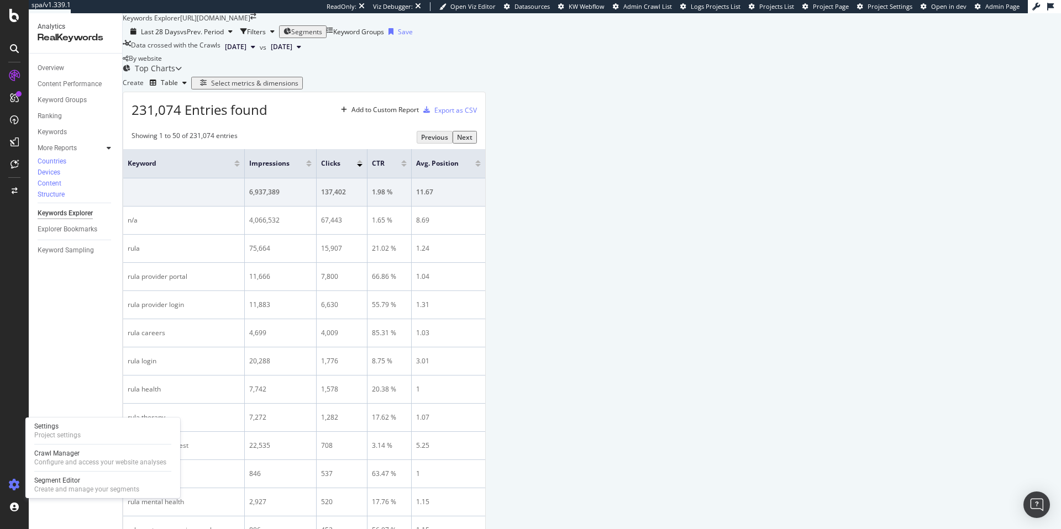
click at [11, 485] on icon at bounding box center [14, 485] width 11 height 11
click at [8, 487] on div at bounding box center [14, 485] width 27 height 18
click at [67, 457] on div "Crawl Manager" at bounding box center [100, 453] width 132 height 9
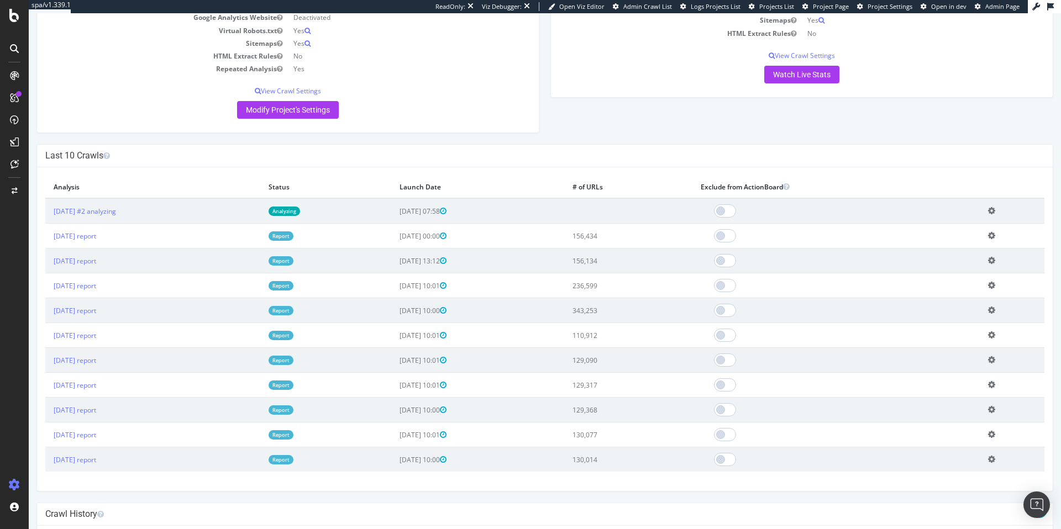
scroll to position [236, 0]
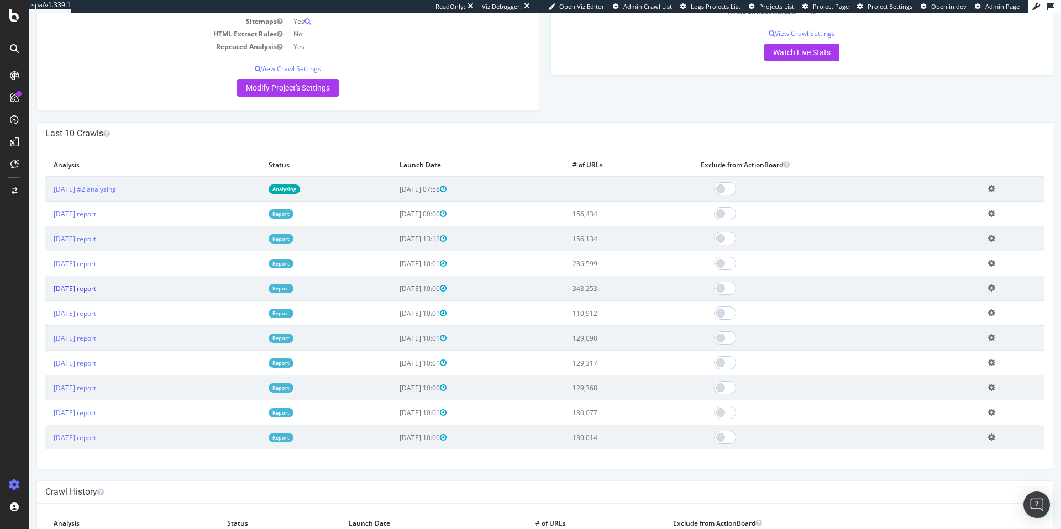
click at [96, 285] on link "2025 Sep. 20th report" at bounding box center [75, 288] width 43 height 9
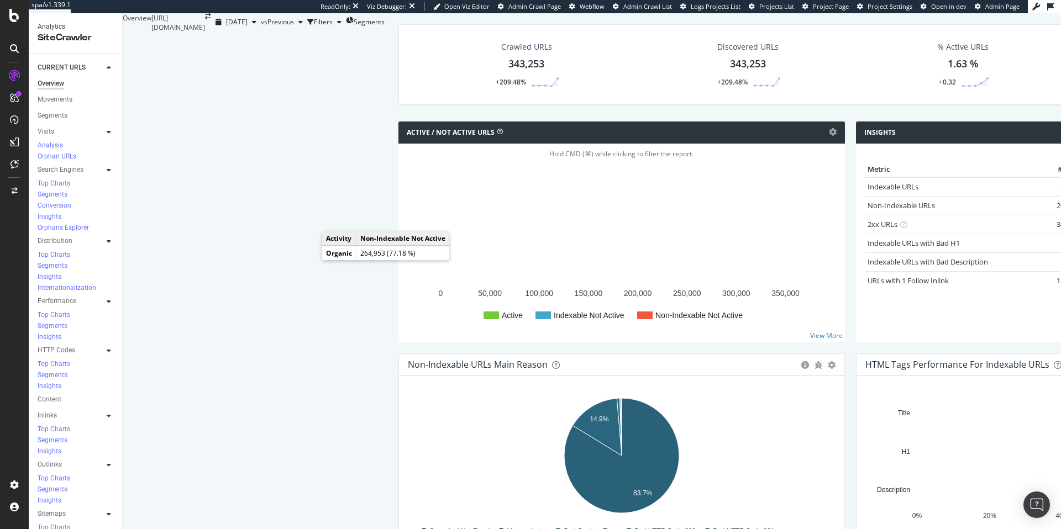
scroll to position [2, 0]
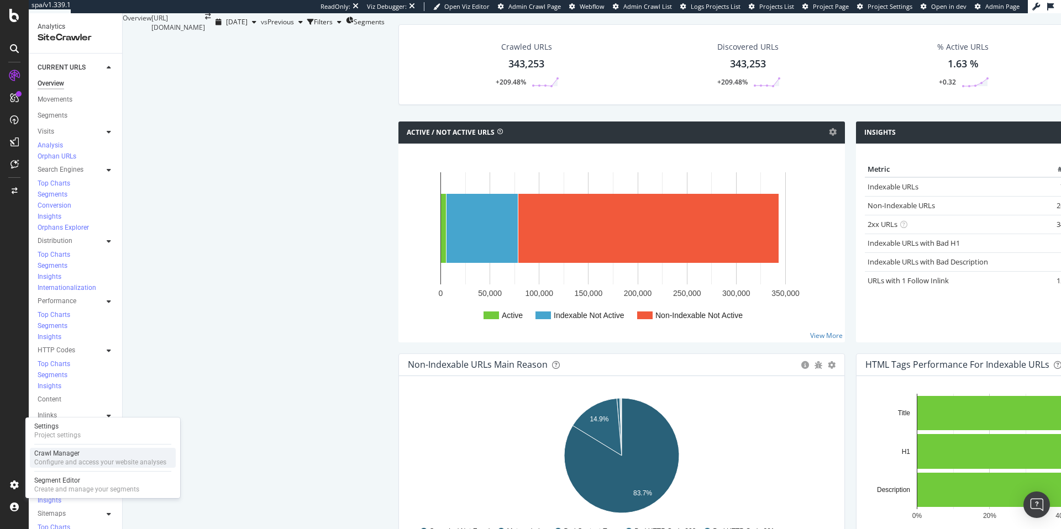
click at [87, 458] on div "Configure and access your website analyses" at bounding box center [100, 462] width 132 height 9
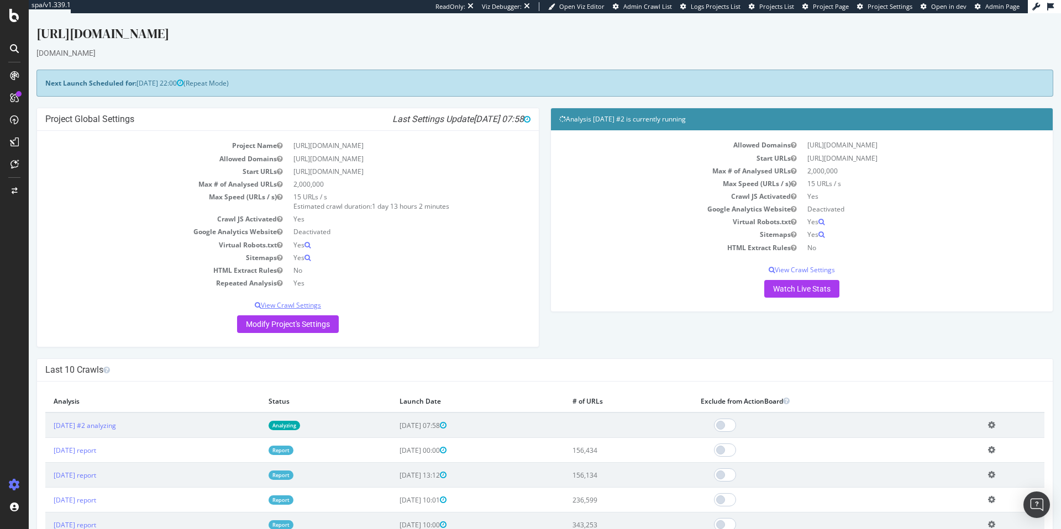
click at [302, 305] on p "View Crawl Settings" at bounding box center [287, 305] width 485 height 9
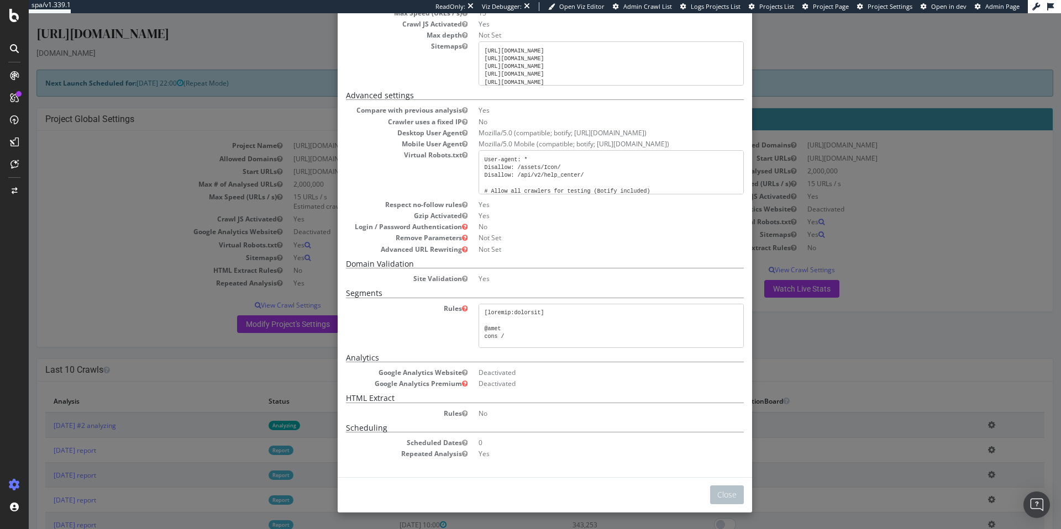
scroll to position [123, 0]
click at [221, 105] on div "× Close Project Settings Main Project Name https://www.rula.com/ Start URLs htt…" at bounding box center [545, 271] width 1032 height 516
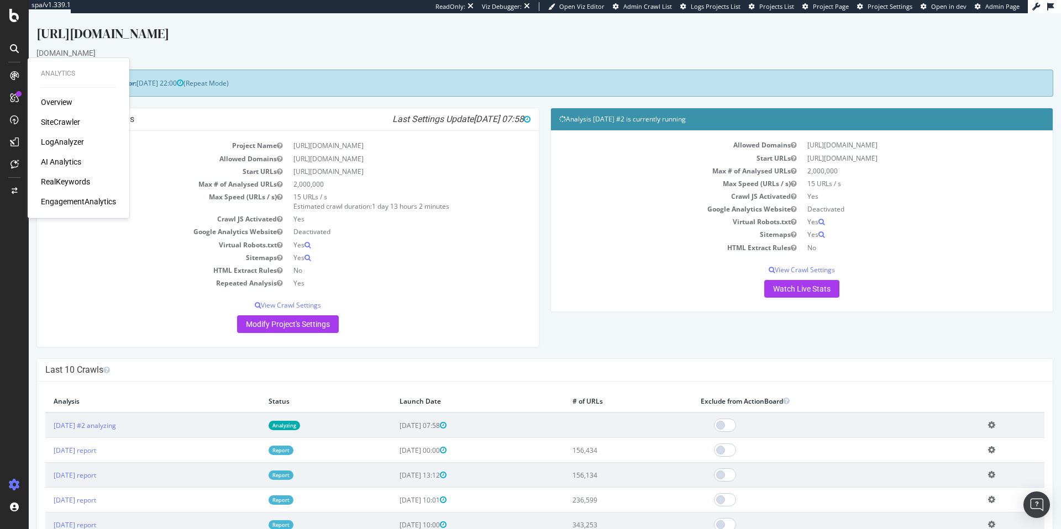
click at [65, 122] on div "SiteCrawler" at bounding box center [60, 122] width 39 height 11
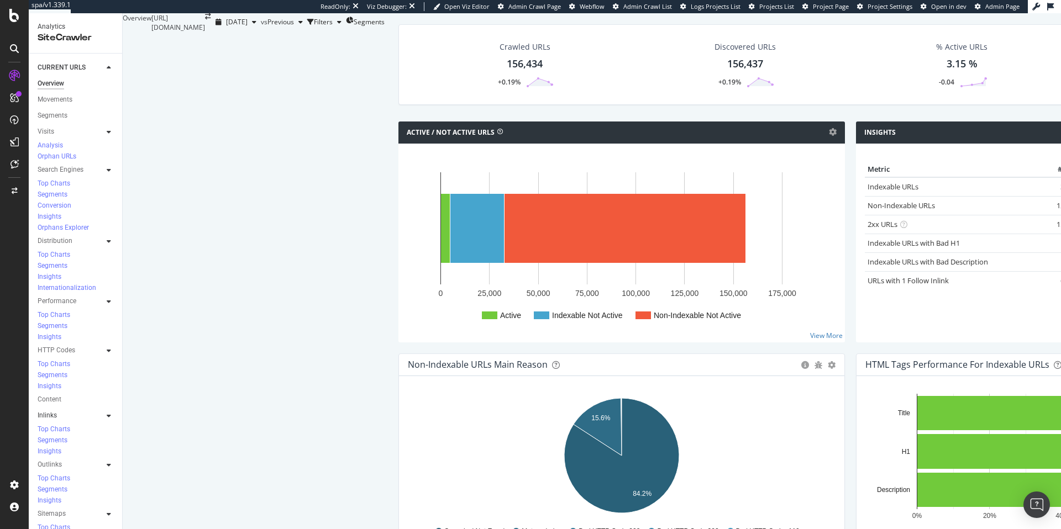
scroll to position [50, 0]
click at [109, 167] on icon at bounding box center [109, 170] width 4 height 7
click at [109, 238] on icon at bounding box center [109, 241] width 4 height 7
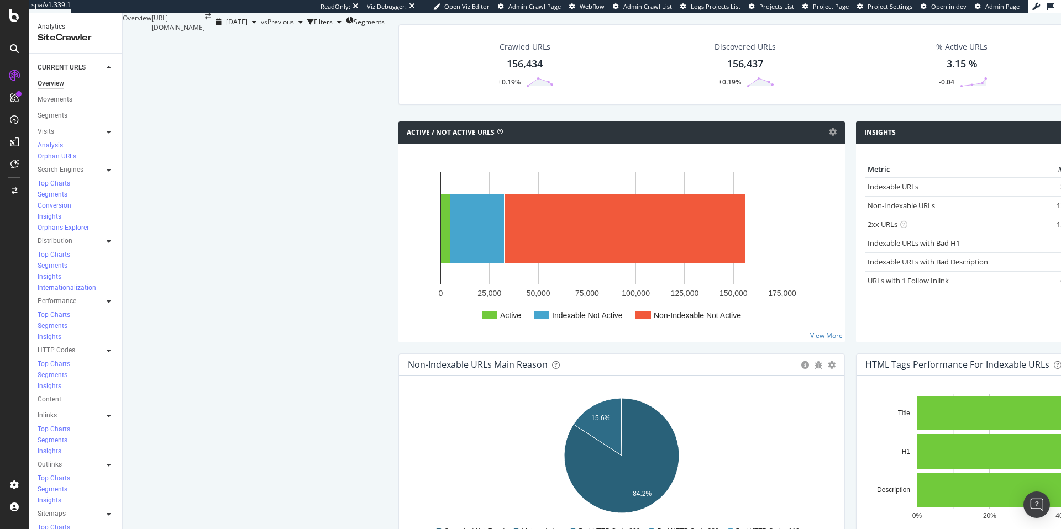
click at [109, 347] on icon at bounding box center [109, 350] width 4 height 7
drag, startPoint x: 67, startPoint y: 212, endPoint x: 273, endPoint y: 214, distance: 206.6
click at [67, 360] on div "Top Charts" at bounding box center [54, 364] width 33 height 9
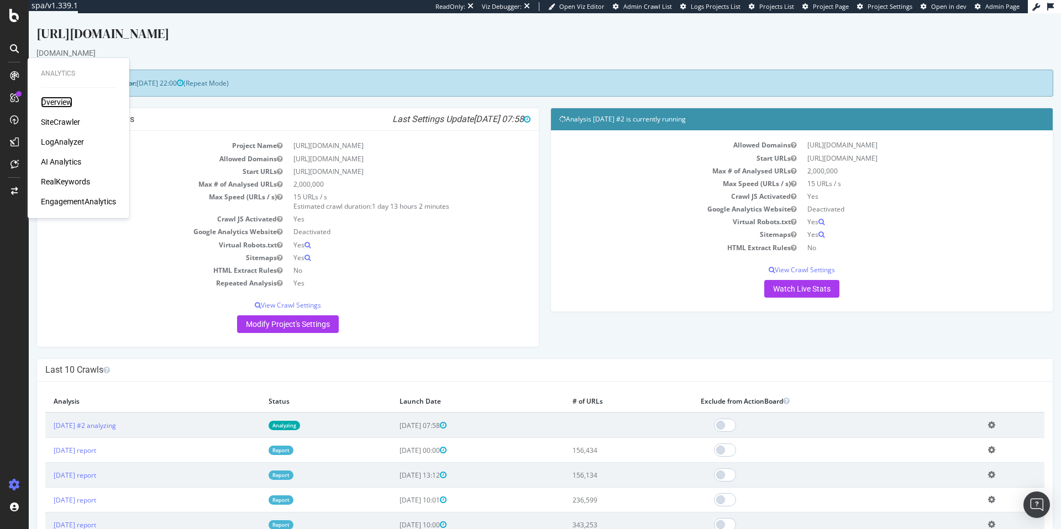
click at [51, 100] on div "Overview" at bounding box center [56, 102] width 31 height 11
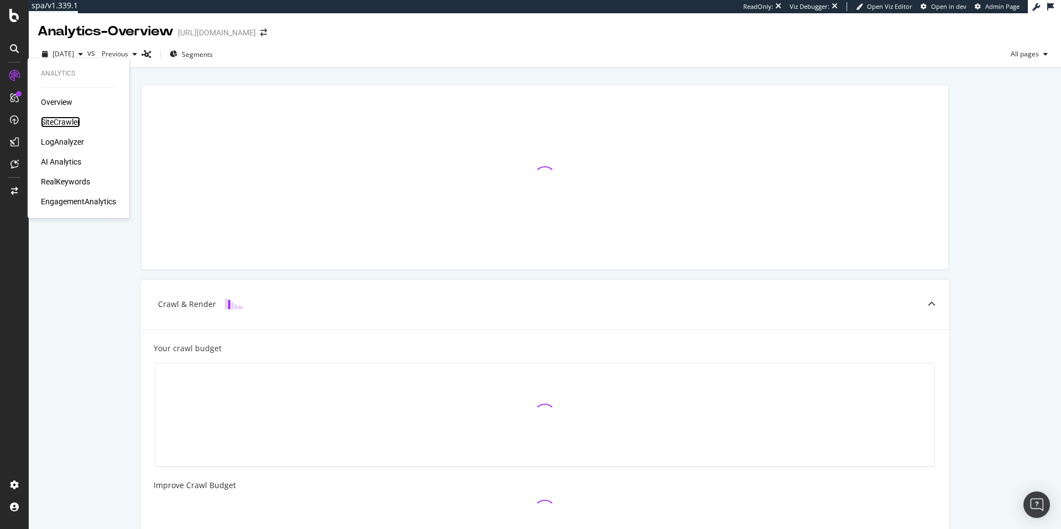
click at [64, 123] on div "SiteCrawler" at bounding box center [60, 122] width 39 height 11
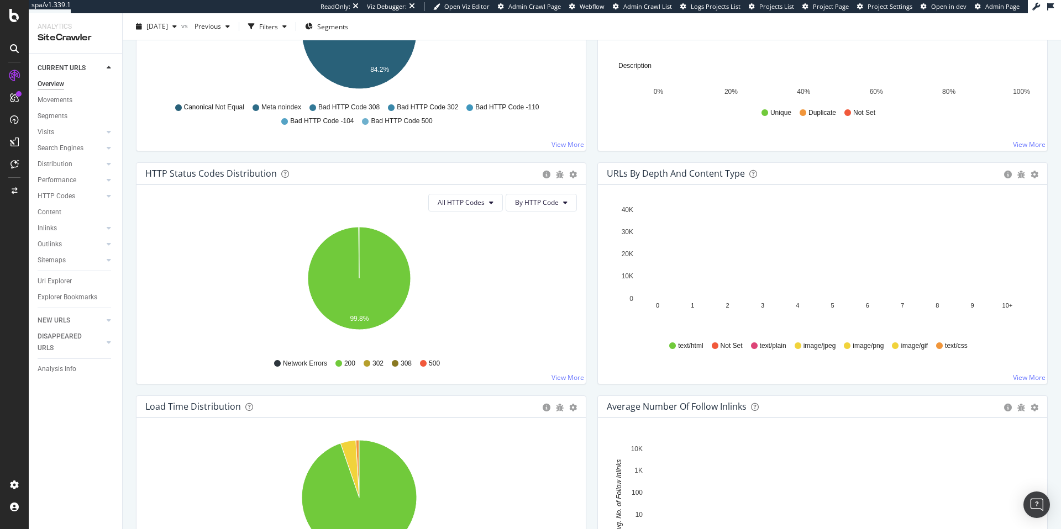
scroll to position [528, 0]
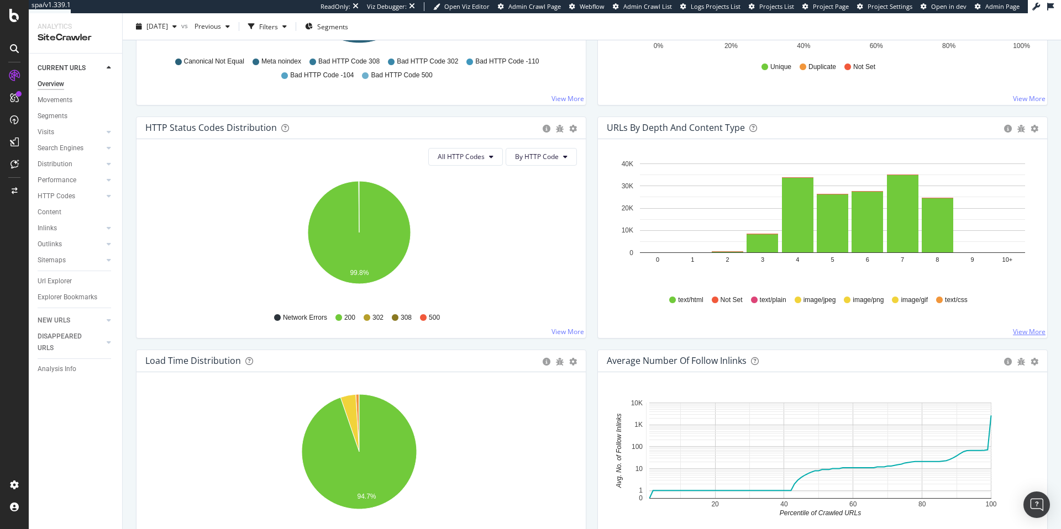
click at [1016, 330] on link "View More" at bounding box center [1029, 331] width 33 height 9
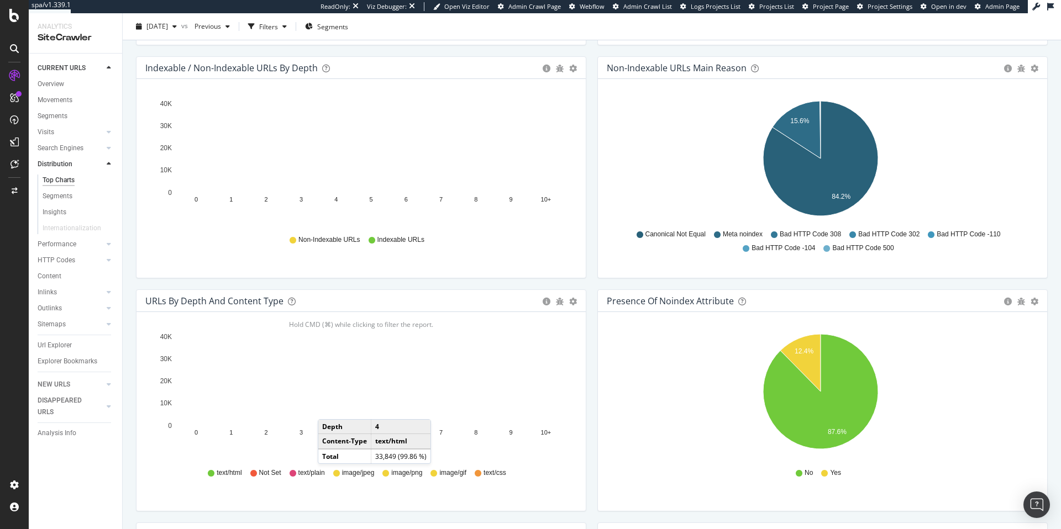
scroll to position [572, 0]
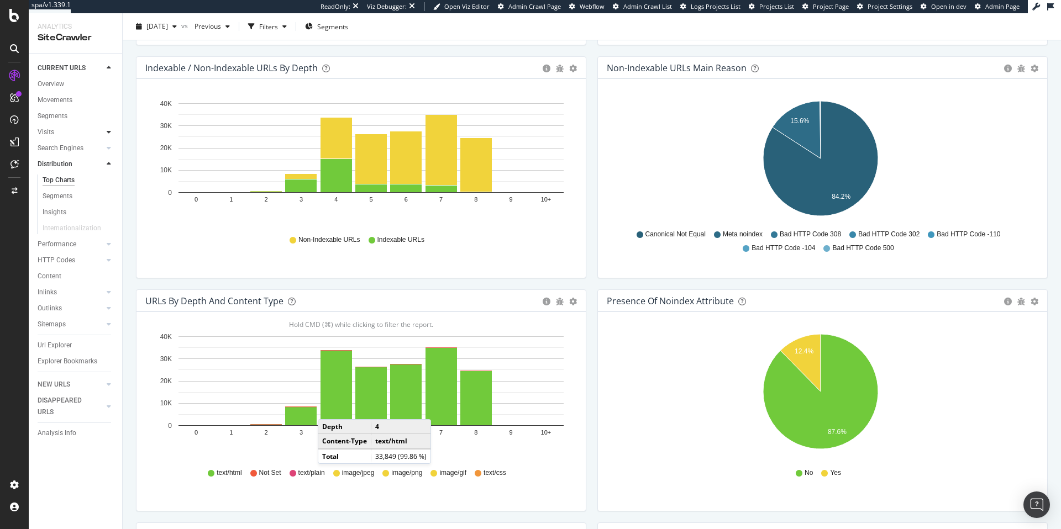
click at [104, 133] on div at bounding box center [108, 132] width 11 height 11
drag, startPoint x: 61, startPoint y: 165, endPoint x: 72, endPoint y: 173, distance: 13.7
click at [62, 165] on div "Orphan URLs" at bounding box center [62, 165] width 39 height 12
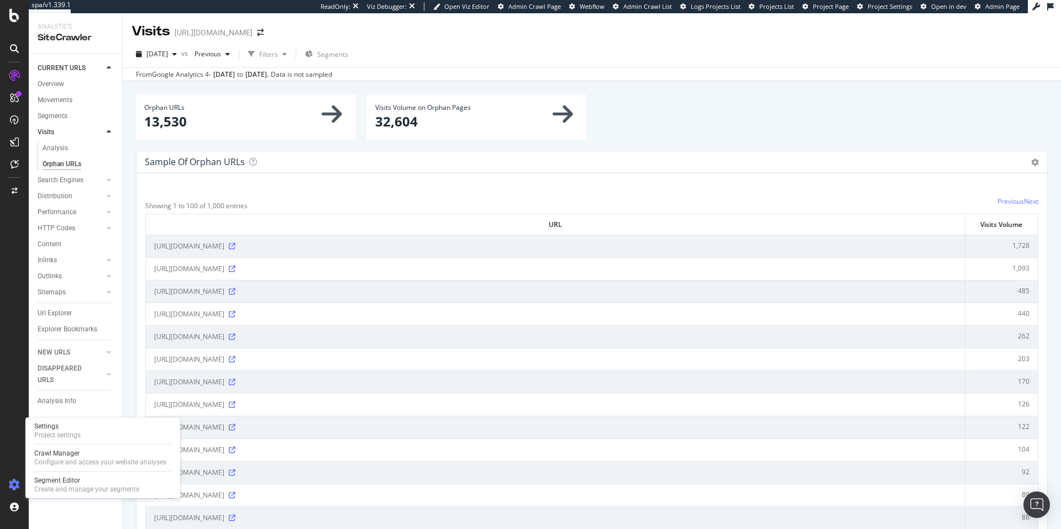
click at [13, 486] on icon at bounding box center [14, 485] width 11 height 11
click at [78, 461] on div "Configure and access your website analyses" at bounding box center [100, 462] width 132 height 9
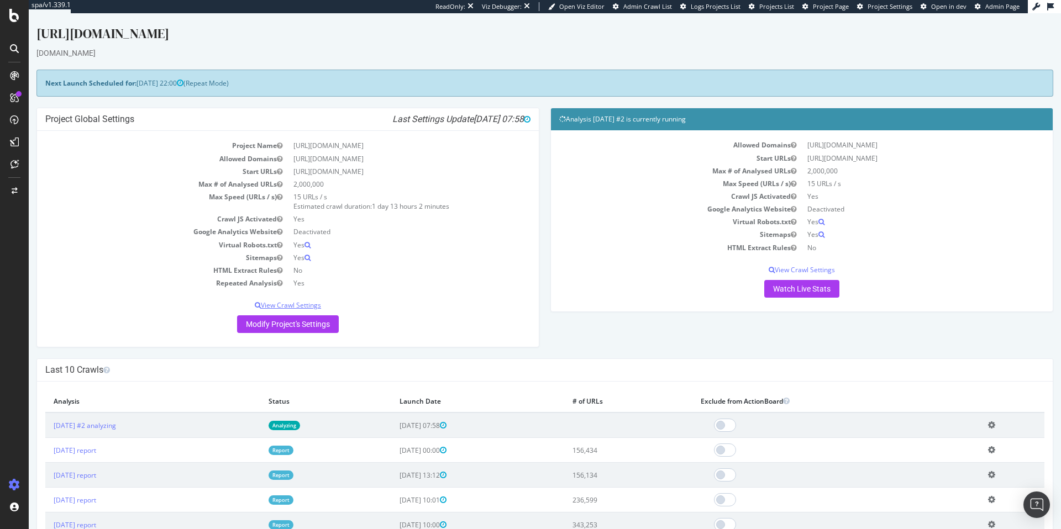
click at [303, 305] on p "View Crawl Settings" at bounding box center [287, 305] width 485 height 9
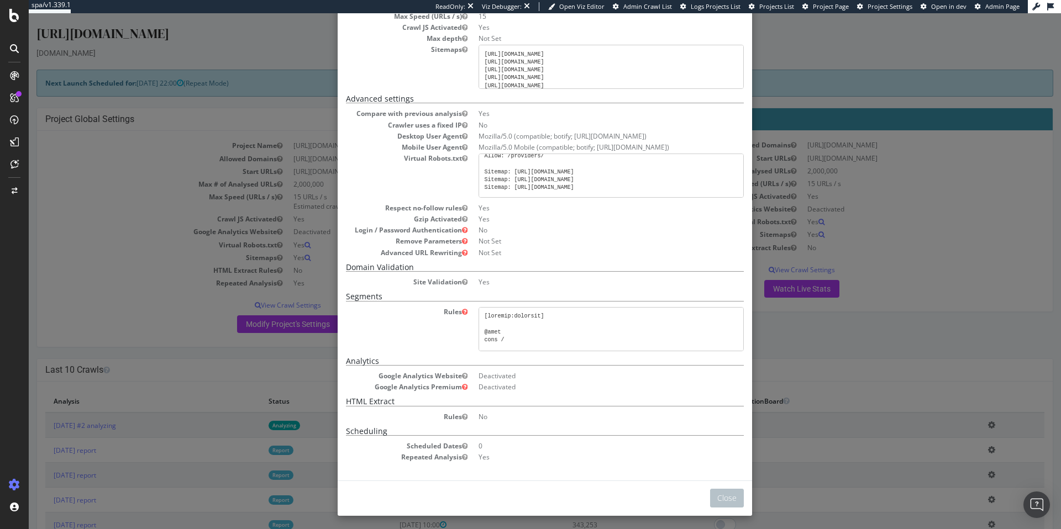
scroll to position [123, 0]
click at [401, 143] on dt "Mobile User Agent" at bounding box center [407, 143] width 122 height 9
click at [428, 157] on dt "Virtual Robots.txt" at bounding box center [407, 154] width 122 height 9
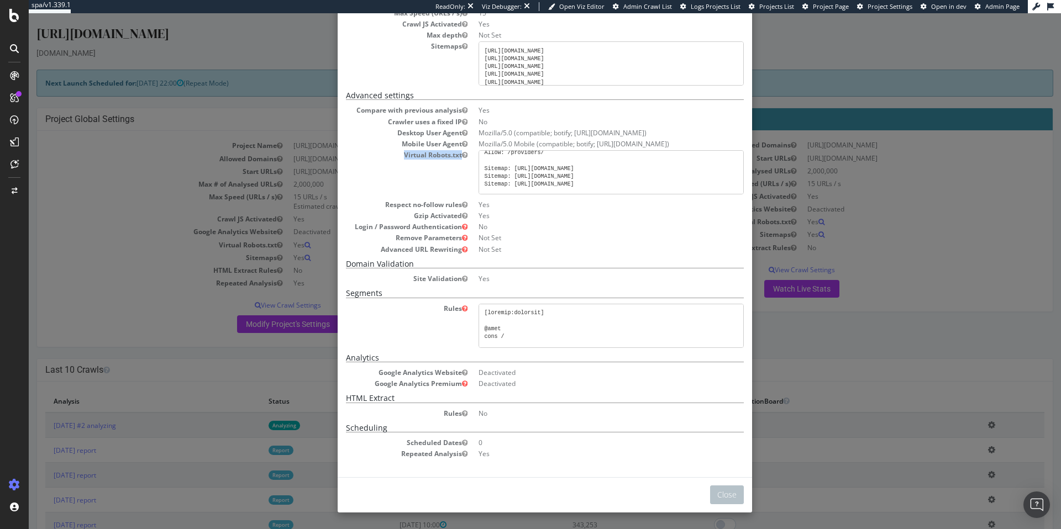
click at [428, 157] on dt "Virtual Robots.txt" at bounding box center [407, 154] width 122 height 9
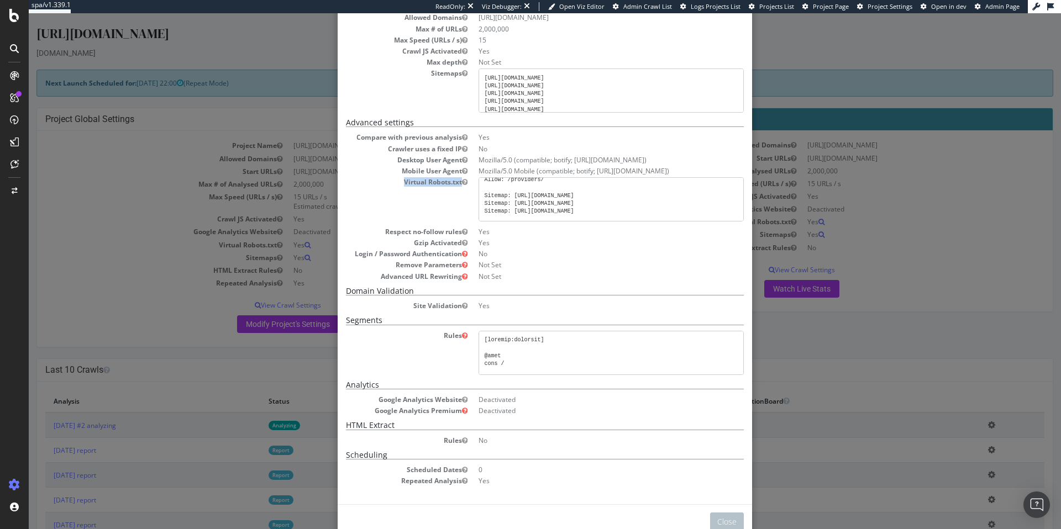
scroll to position [54, 0]
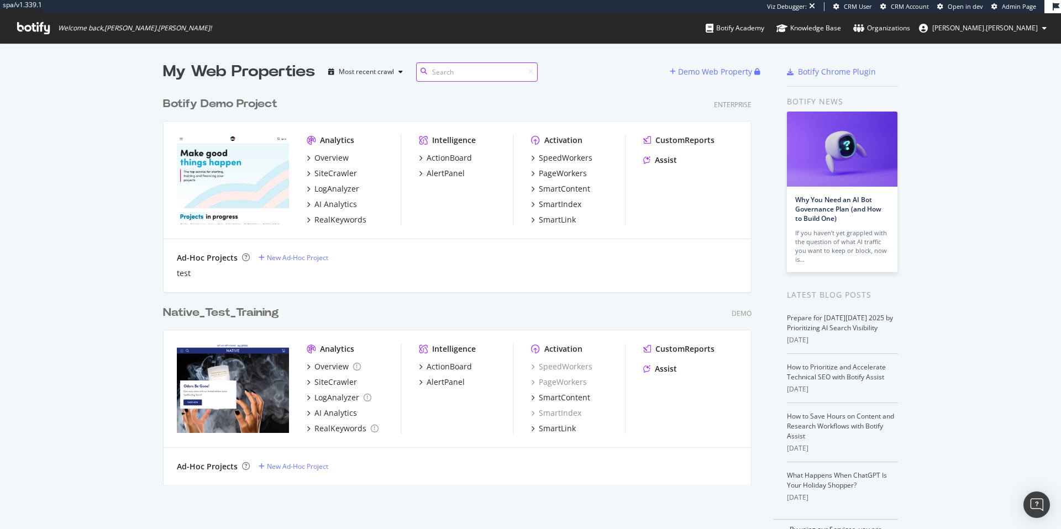
scroll to position [521, 1044]
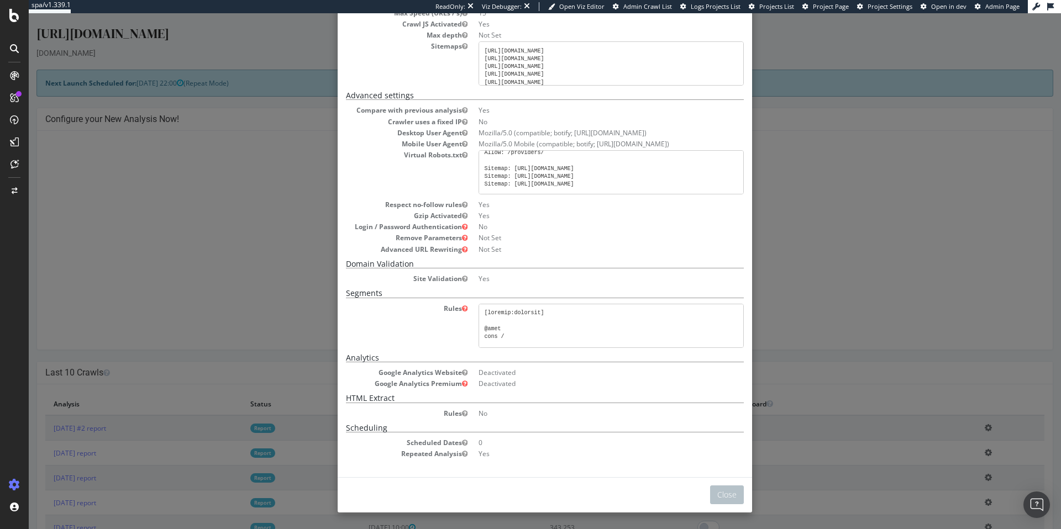
scroll to position [54, 0]
click at [185, 120] on div "× Close Project Settings Main Project Name [URL][DOMAIN_NAME] Start URLs [URL][…" at bounding box center [545, 271] width 1032 height 516
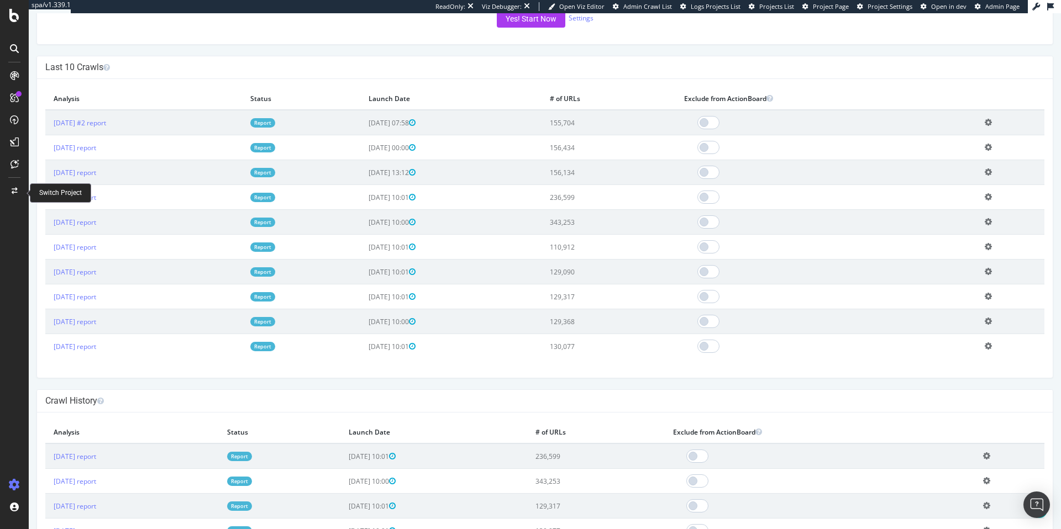
scroll to position [251, 0]
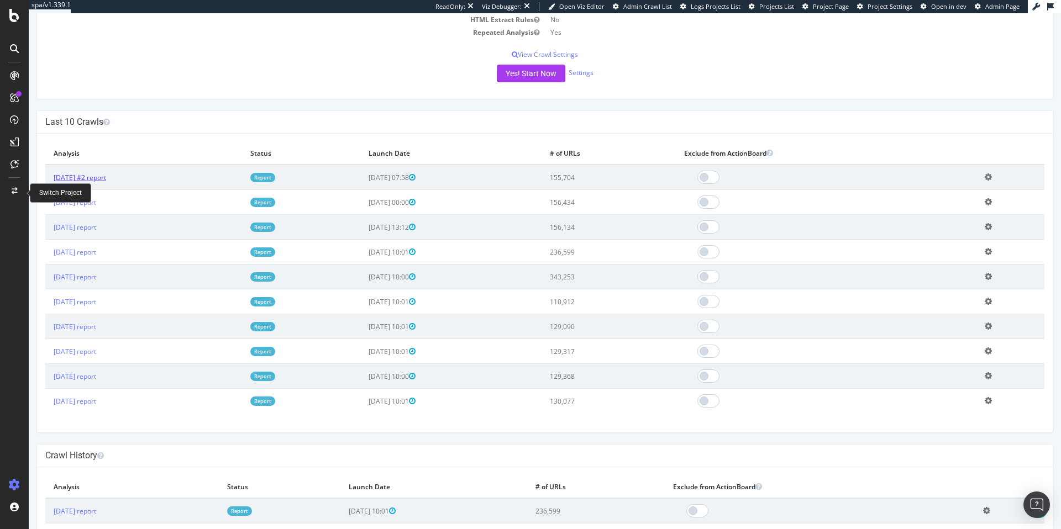
click at [104, 175] on link "[DATE] #2 report" at bounding box center [80, 177] width 52 height 9
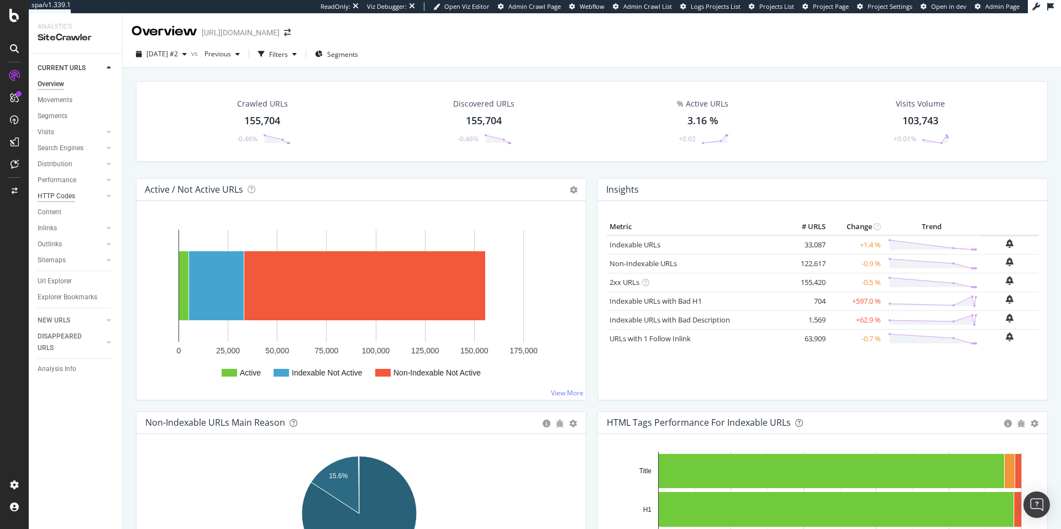
click at [60, 197] on div "HTTP Codes" at bounding box center [57, 197] width 38 height 12
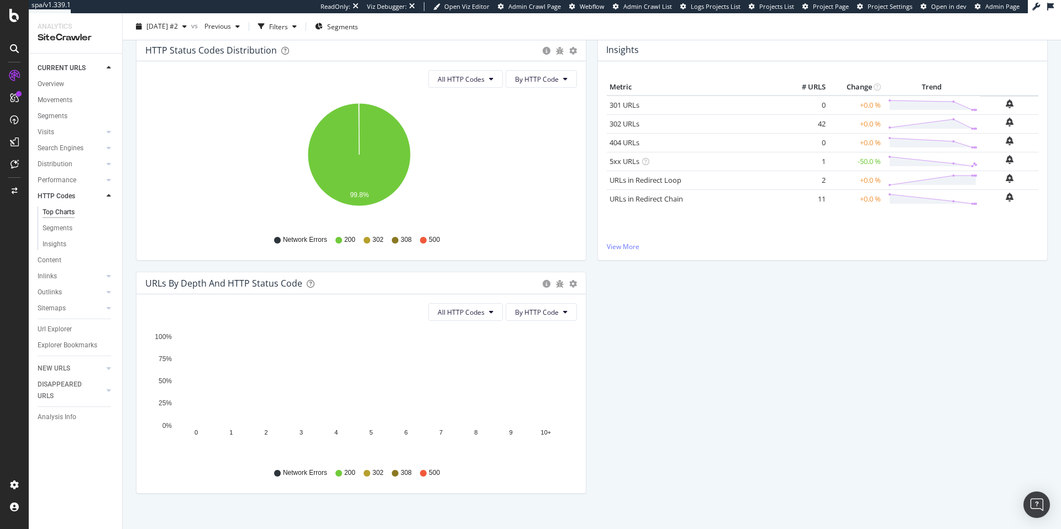
scroll to position [130, 0]
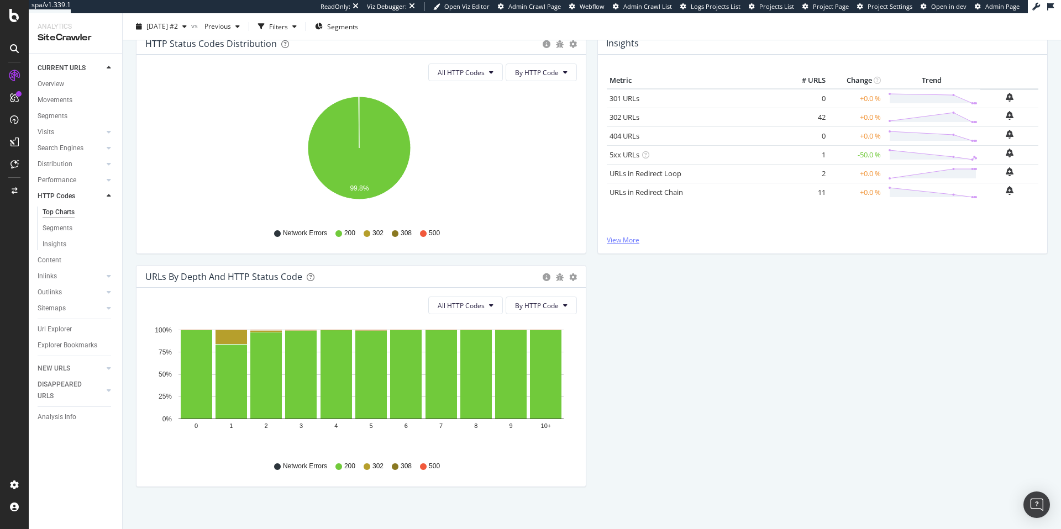
click at [619, 241] on link "View More" at bounding box center [822, 239] width 431 height 9
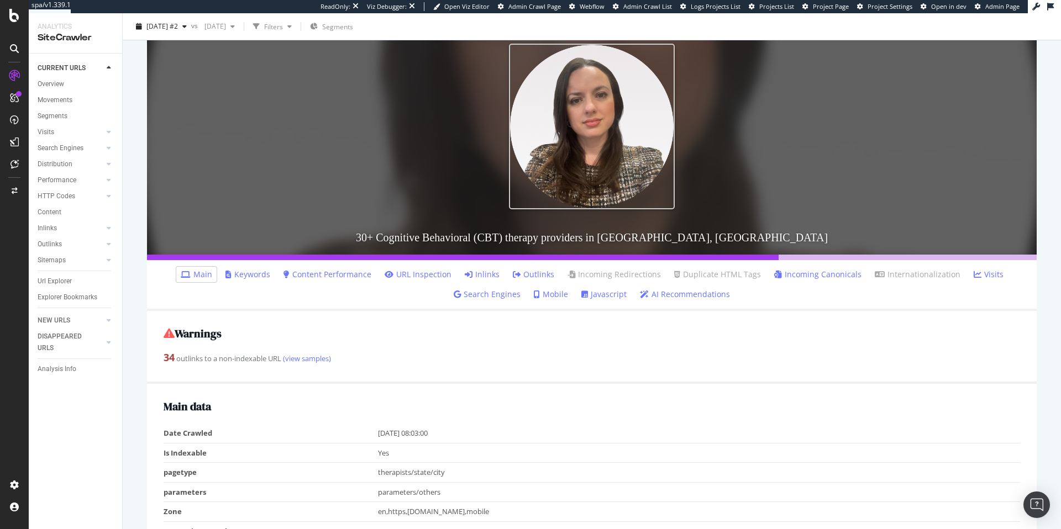
scroll to position [231, 0]
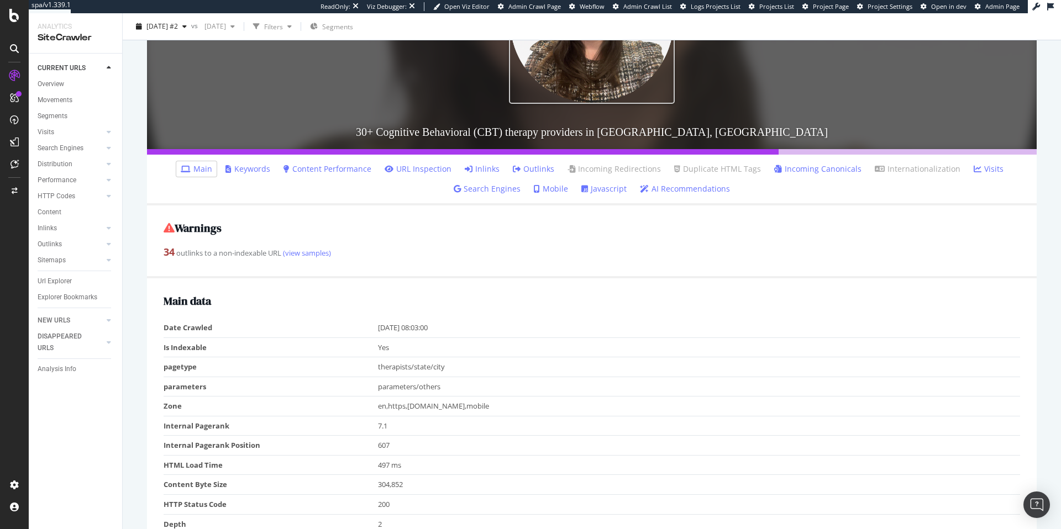
click at [783, 168] on link "Incoming Canonicals" at bounding box center [817, 169] width 87 height 11
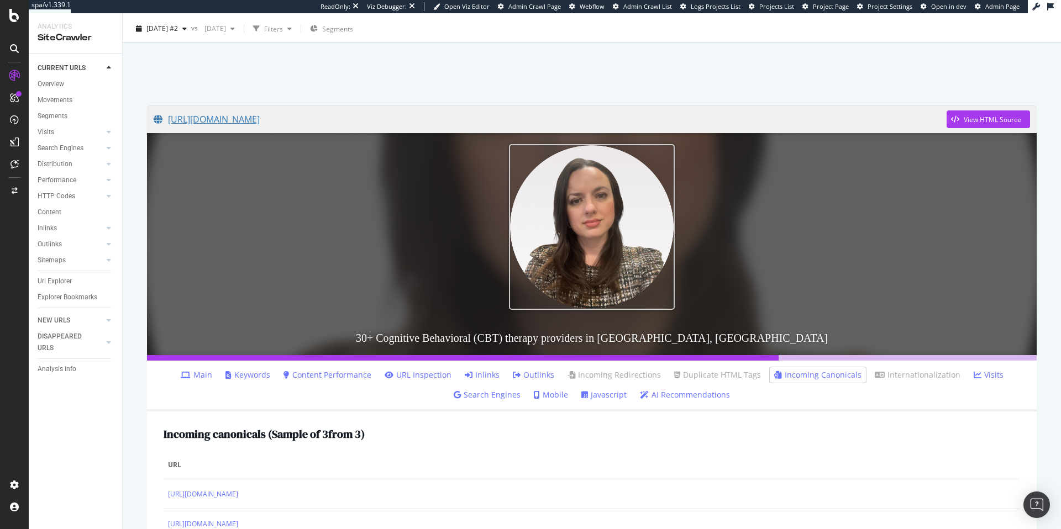
scroll to position [17, 0]
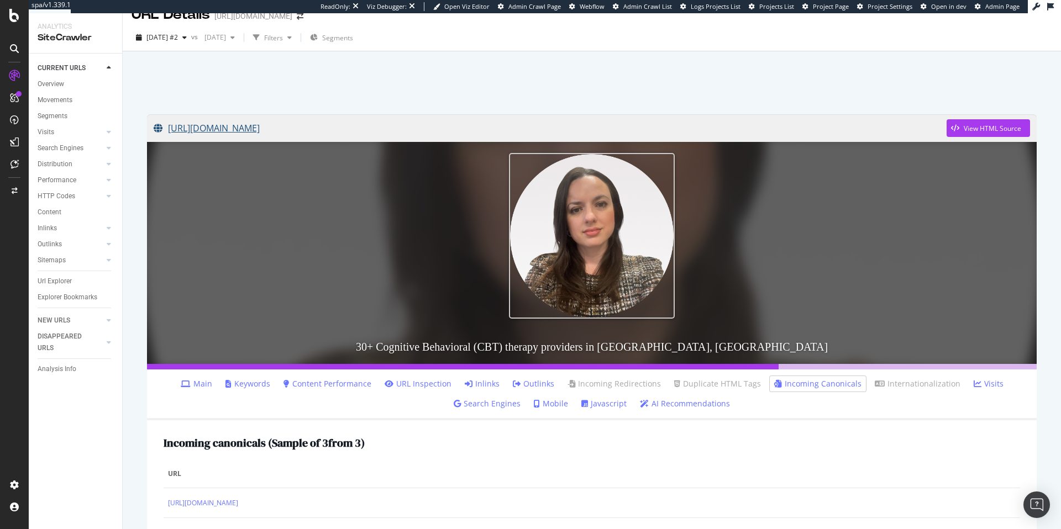
click at [409, 125] on link "[URL][DOMAIN_NAME]" at bounding box center [550, 128] width 793 height 28
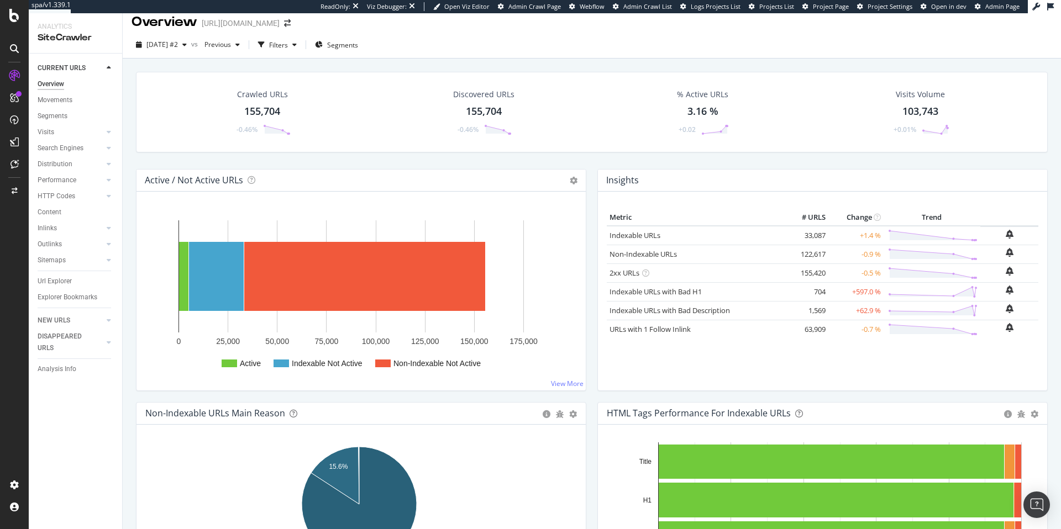
scroll to position [20, 0]
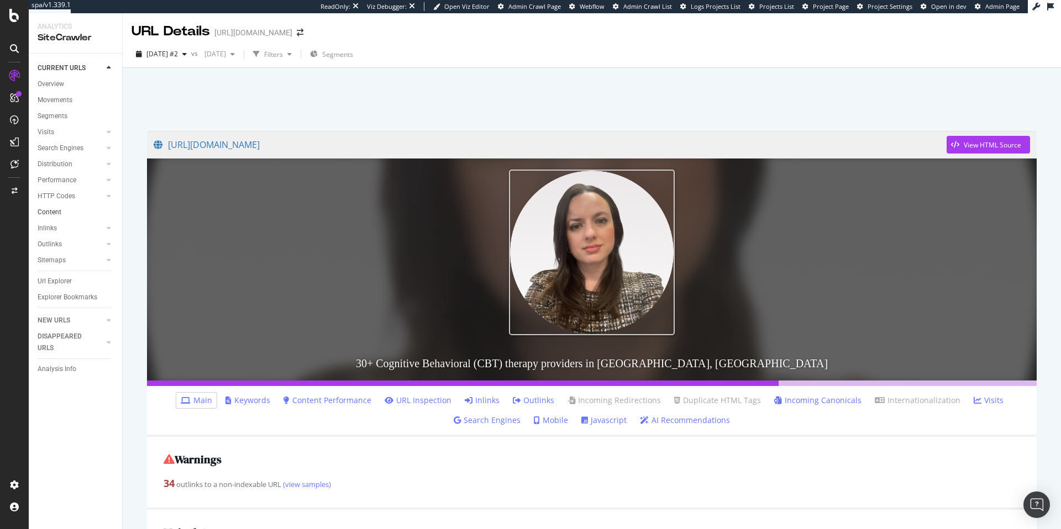
click at [64, 209] on link "Content" at bounding box center [76, 213] width 77 height 12
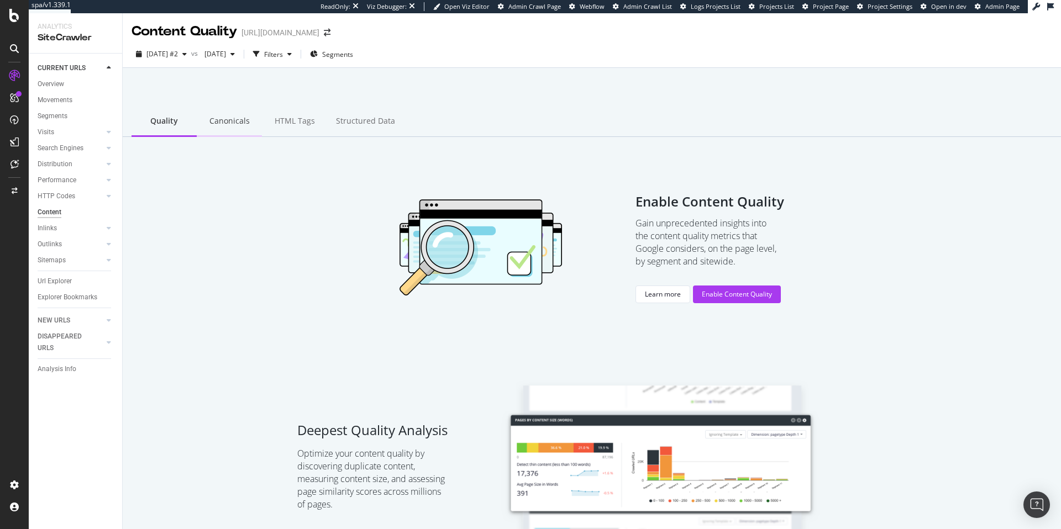
click at [216, 116] on div "Canonicals" at bounding box center [229, 122] width 65 height 30
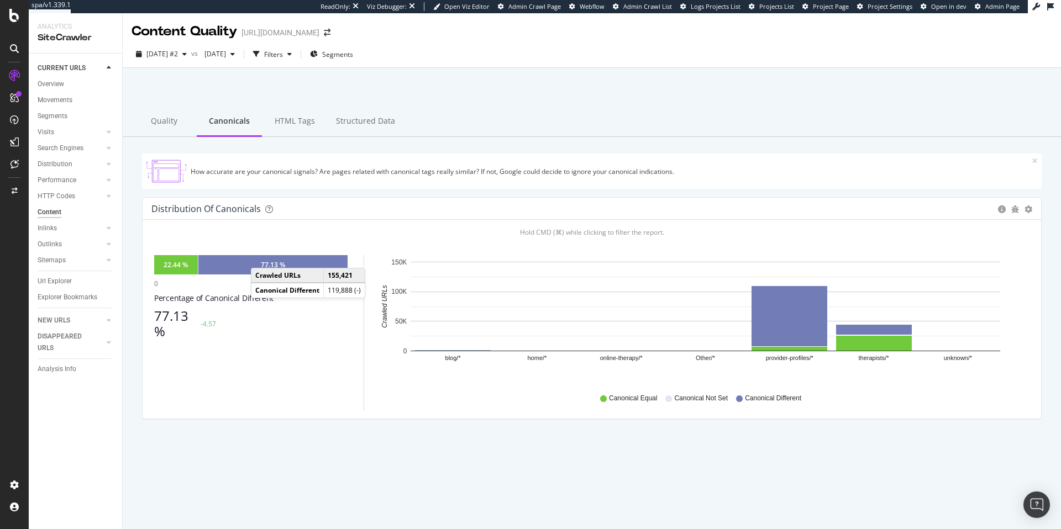
click at [262, 257] on div "77.13 %" at bounding box center [272, 264] width 149 height 19
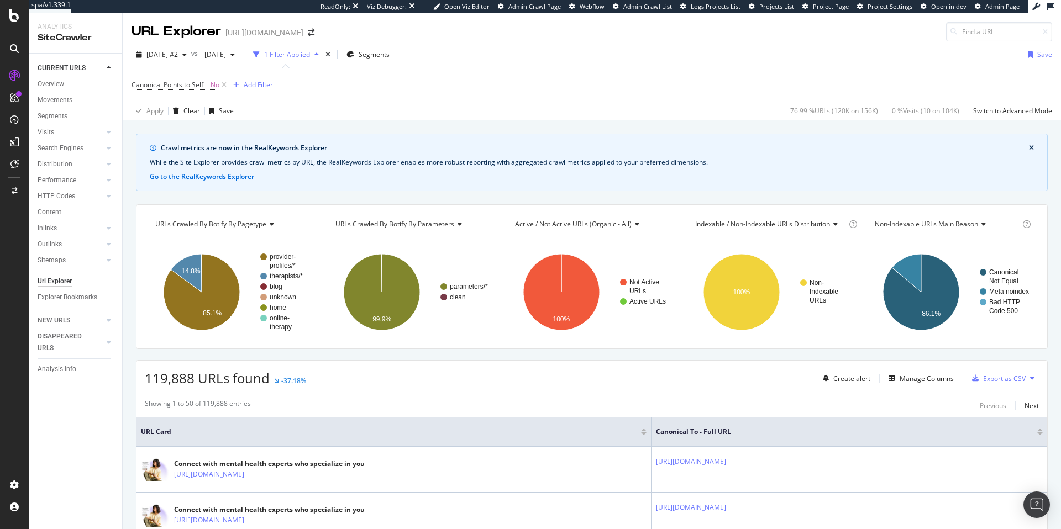
click at [260, 86] on div "Add Filter" at bounding box center [258, 84] width 29 height 9
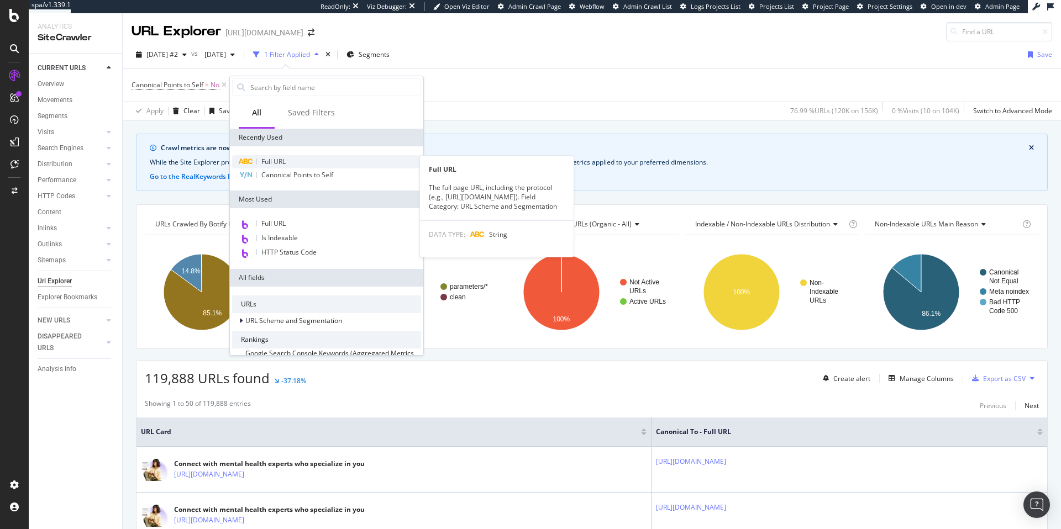
click at [282, 159] on span "Full URL" at bounding box center [273, 161] width 24 height 9
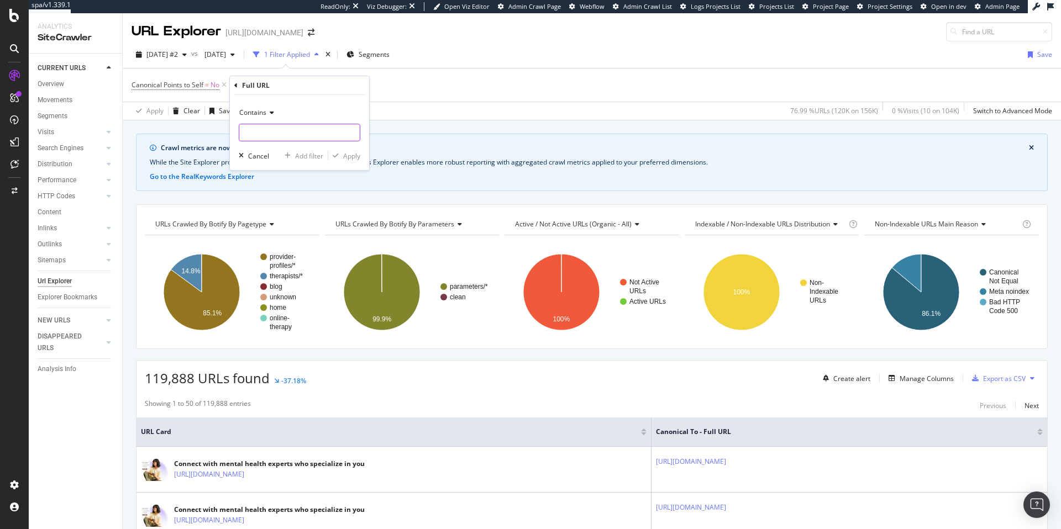
click at [266, 138] on input "text" at bounding box center [299, 133] width 120 height 18
type input "%28"
click at [337, 157] on icon "button" at bounding box center [336, 155] width 6 height 7
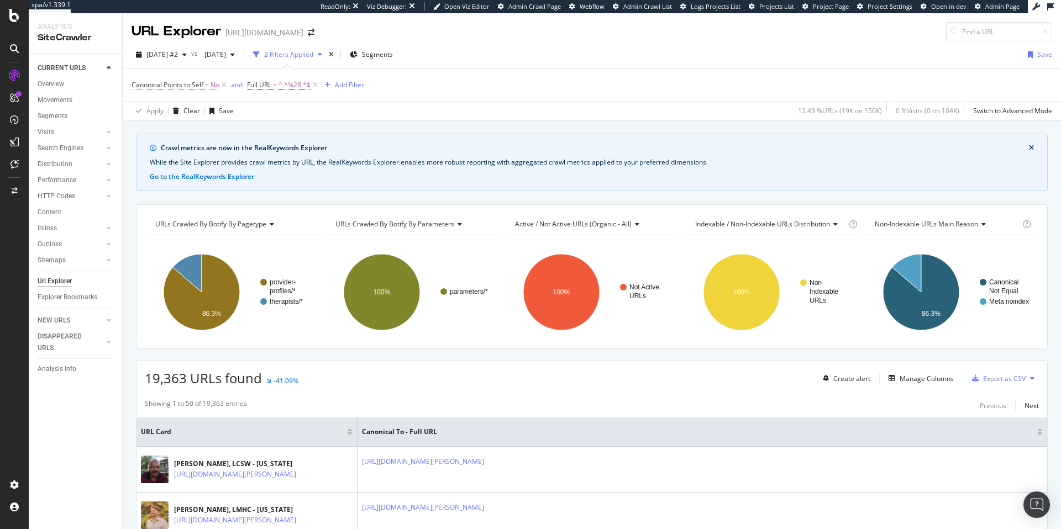
click at [192, 85] on span "Canonical Points to Self" at bounding box center [167, 84] width 72 height 9
click at [145, 127] on span "No" at bounding box center [145, 128] width 9 height 9
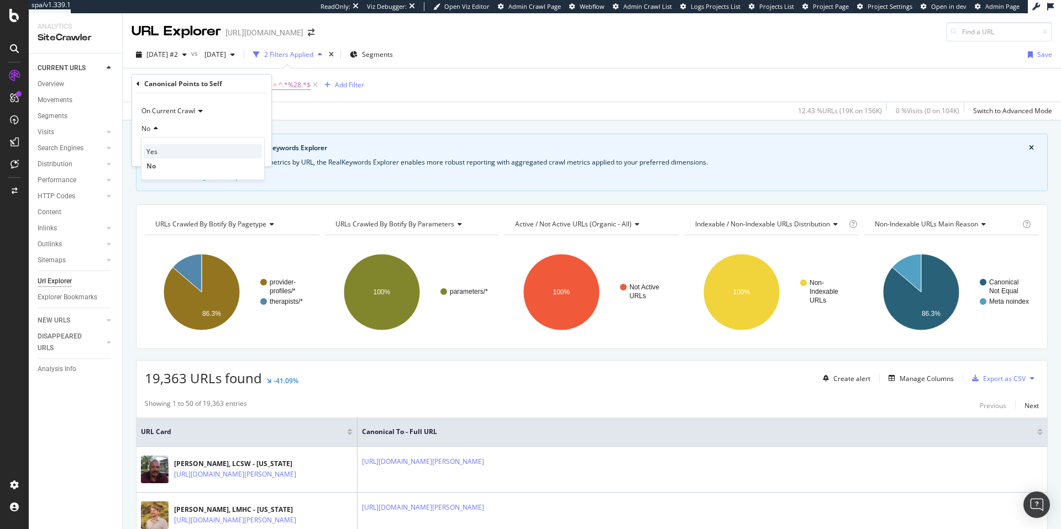
click at [159, 156] on div "Yes" at bounding box center [203, 151] width 118 height 14
click at [251, 156] on div "Apply" at bounding box center [246, 152] width 32 height 10
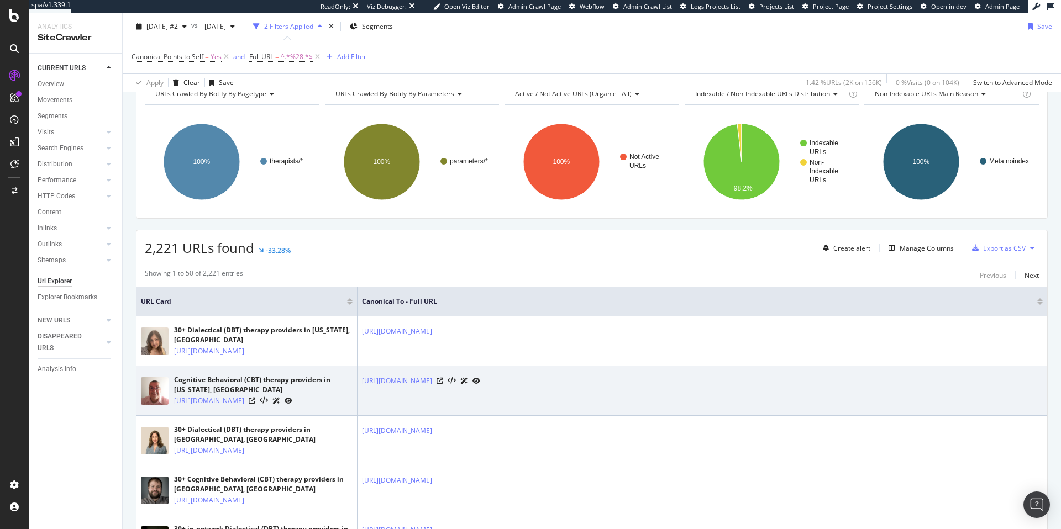
scroll to position [233, 0]
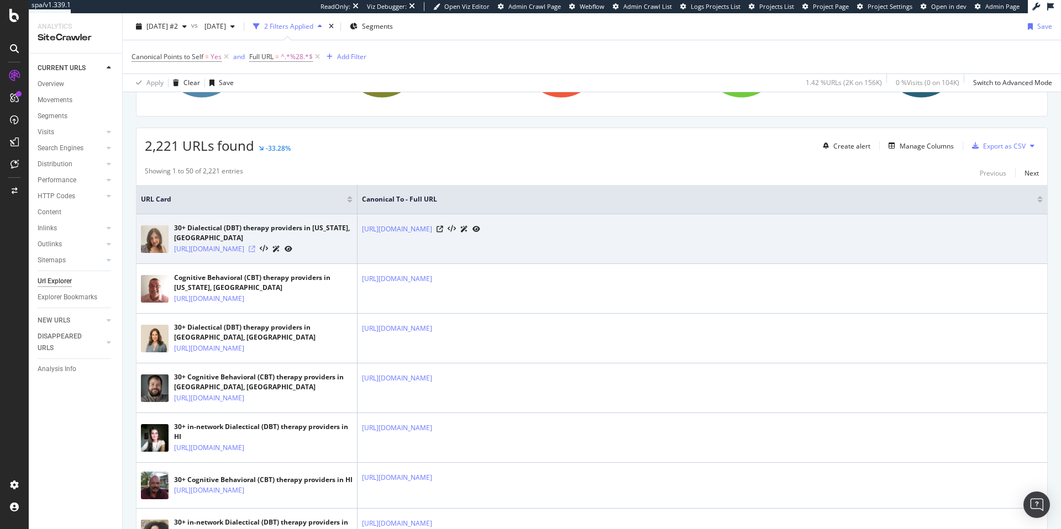
click at [255, 252] on icon at bounding box center [252, 249] width 7 height 7
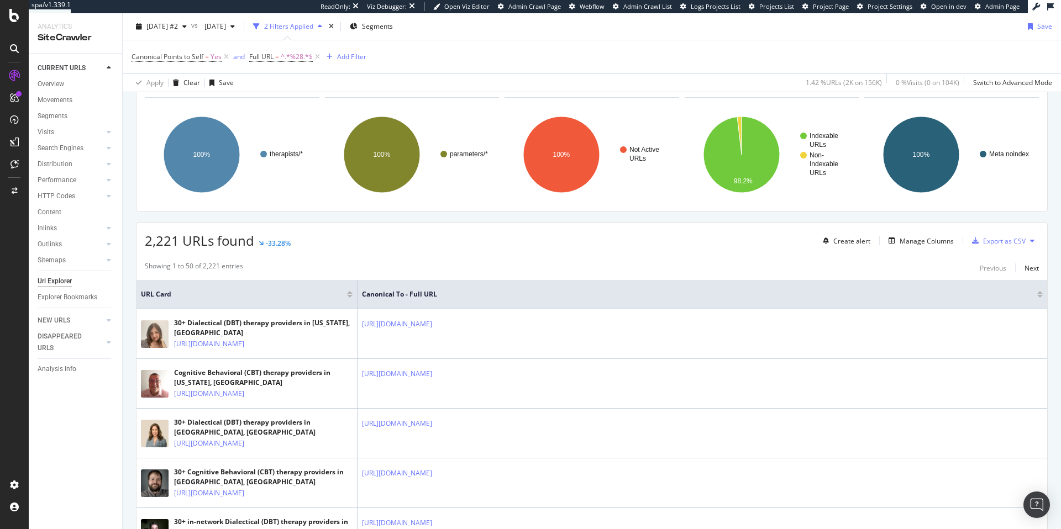
scroll to position [102, 0]
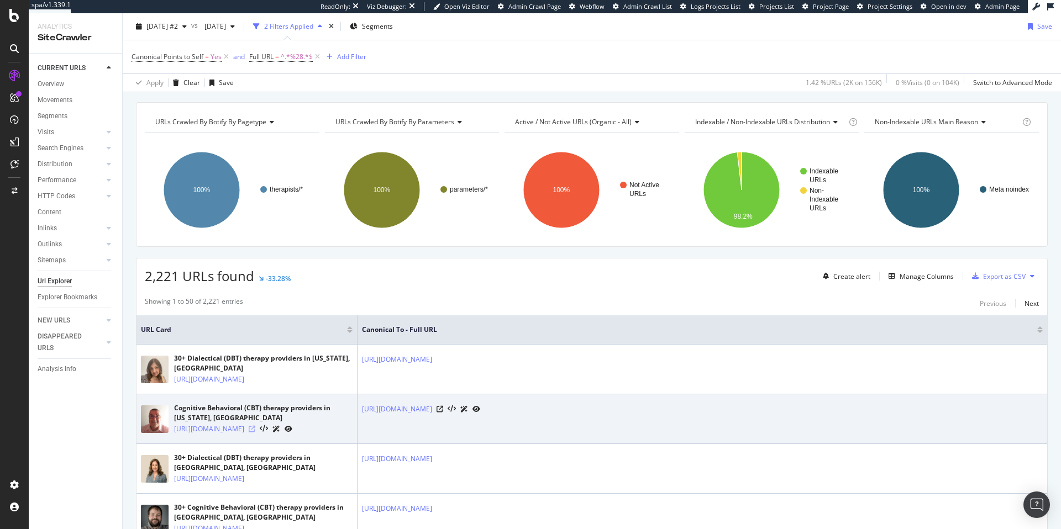
click at [255, 433] on icon at bounding box center [252, 429] width 7 height 7
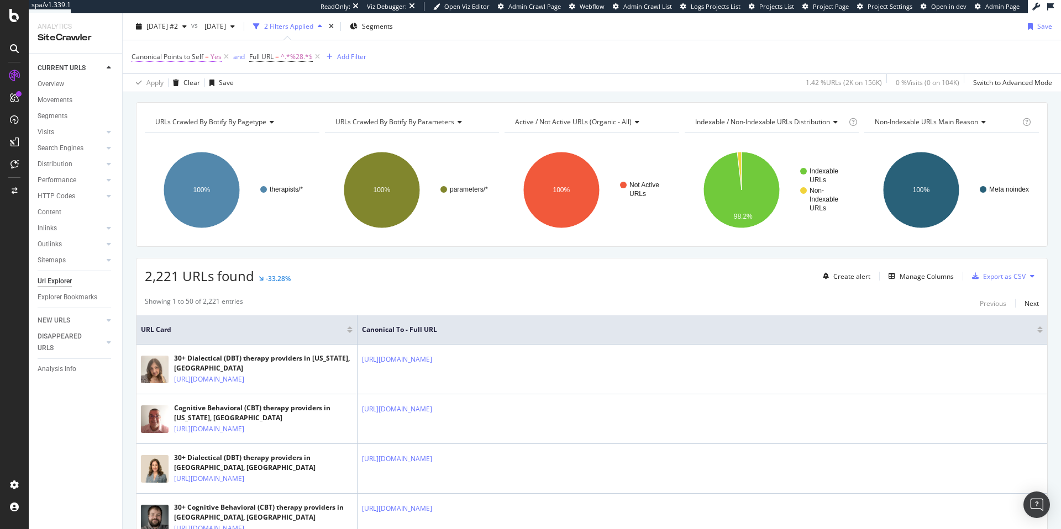
click at [210, 56] on span "Canonical Points to Self = Yes" at bounding box center [176, 57] width 90 height 10
click at [146, 98] on span "Yes" at bounding box center [146, 100] width 11 height 9
drag, startPoint x: 158, startPoint y: 134, endPoint x: 176, endPoint y: 134, distance: 17.7
click at [158, 134] on div "No" at bounding box center [203, 137] width 118 height 14
click at [259, 126] on div "Apply" at bounding box center [253, 123] width 17 height 9
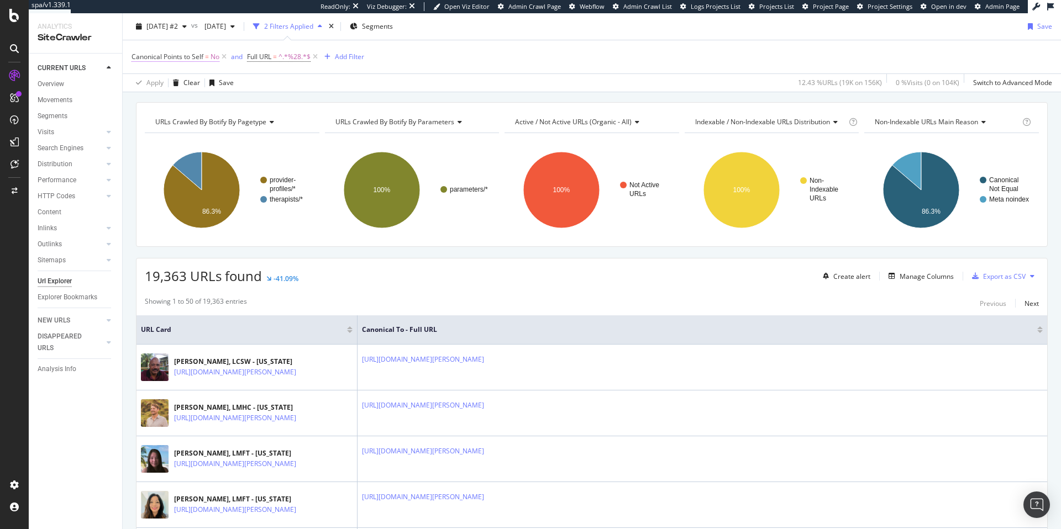
click at [218, 57] on span "No" at bounding box center [214, 56] width 9 height 15
click at [157, 99] on icon at bounding box center [154, 100] width 8 height 7
click at [167, 122] on div "Yes" at bounding box center [203, 123] width 118 height 14
click at [251, 127] on div "Apply" at bounding box center [253, 123] width 17 height 9
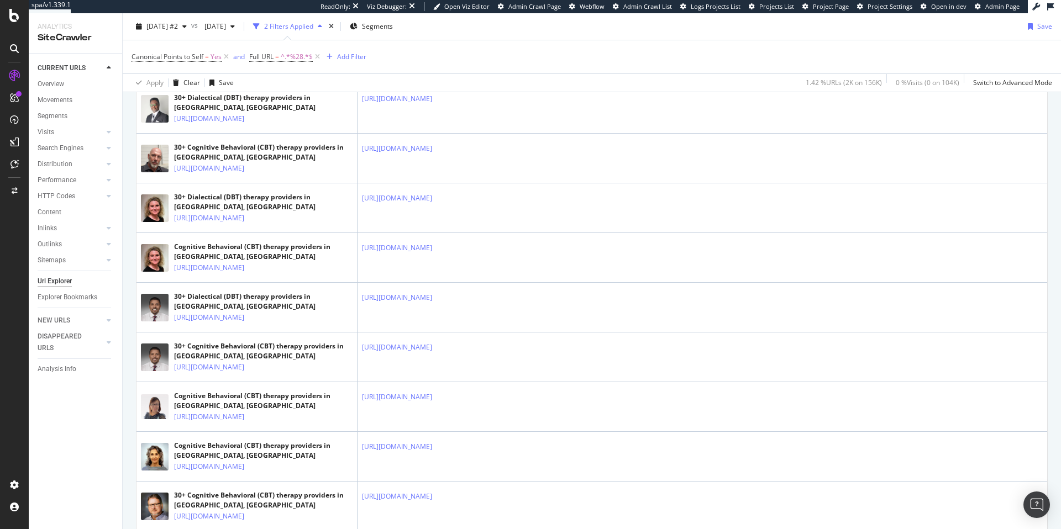
scroll to position [1948, 0]
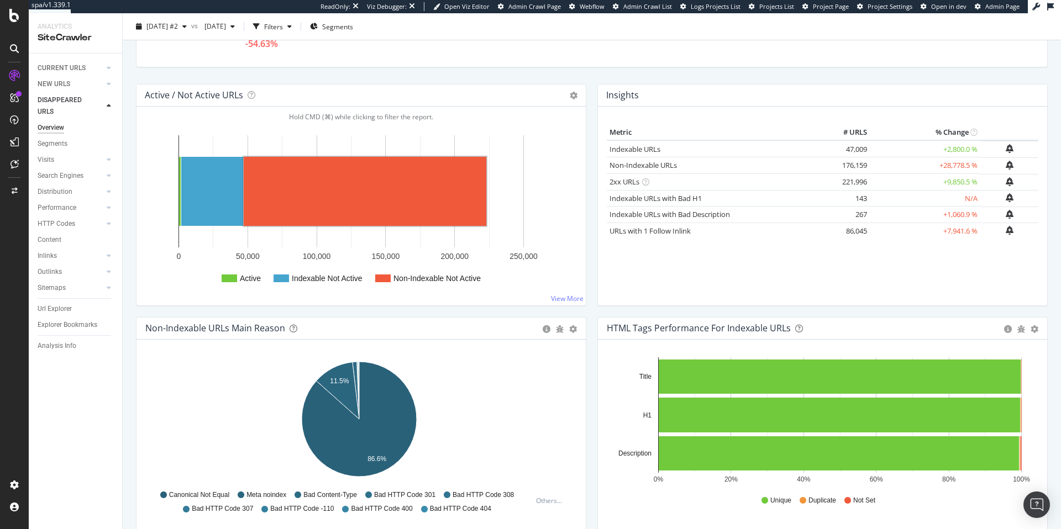
scroll to position [217, 0]
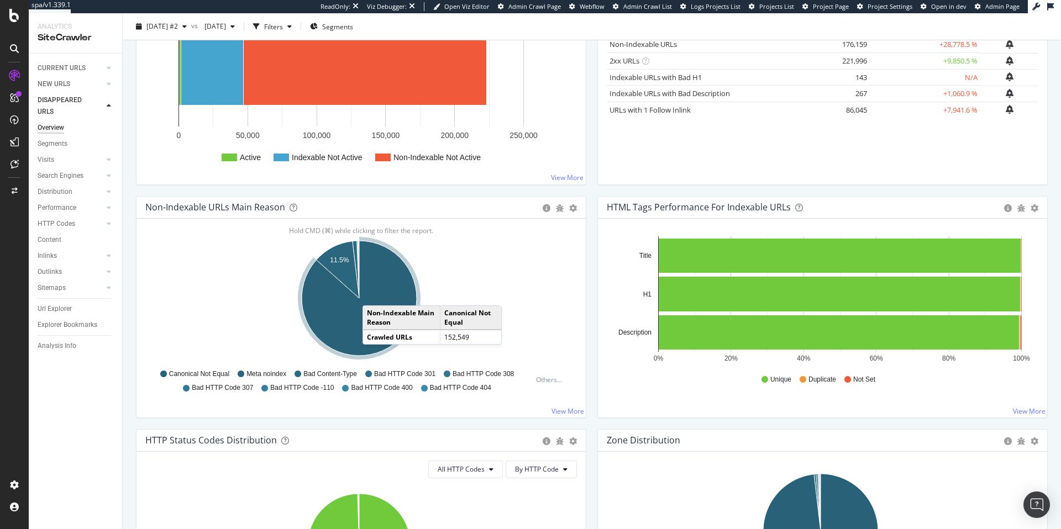
click at [373, 294] on icon "A chart." at bounding box center [359, 298] width 115 height 115
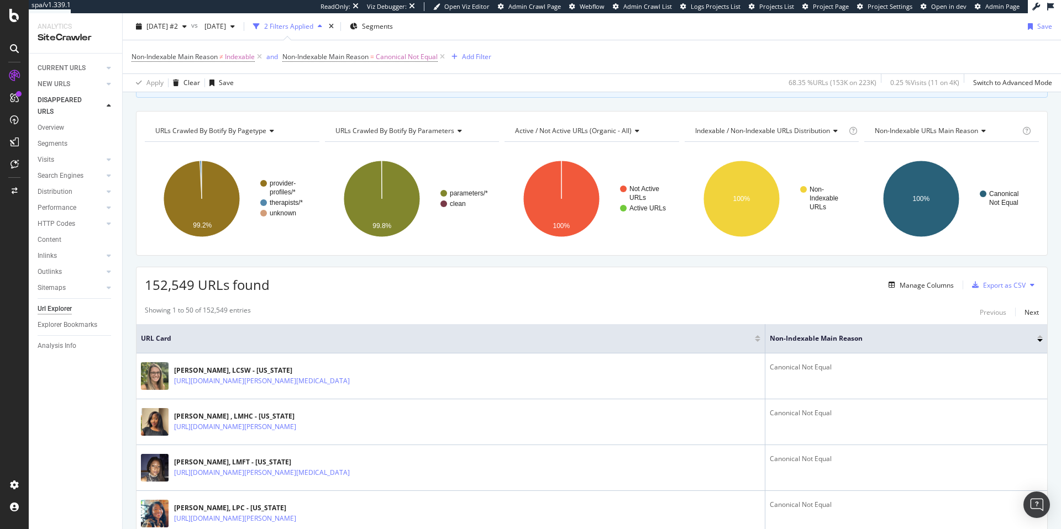
scroll to position [117, 0]
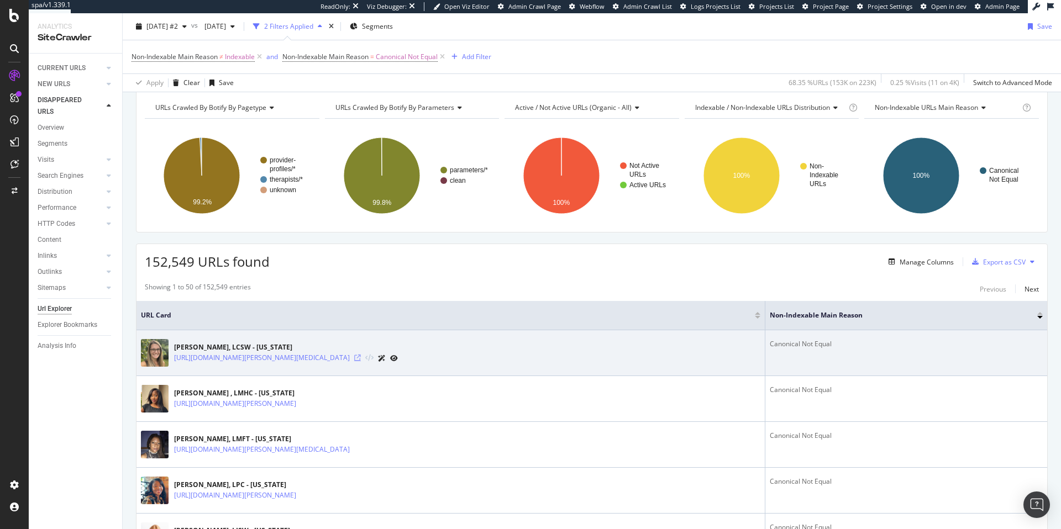
click at [361, 358] on icon at bounding box center [357, 358] width 7 height 7
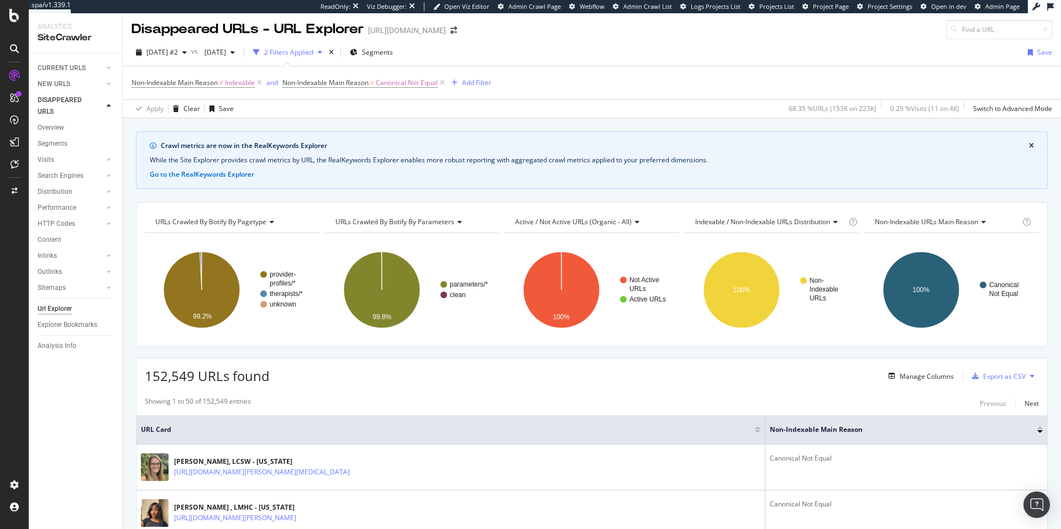
scroll to position [0, 0]
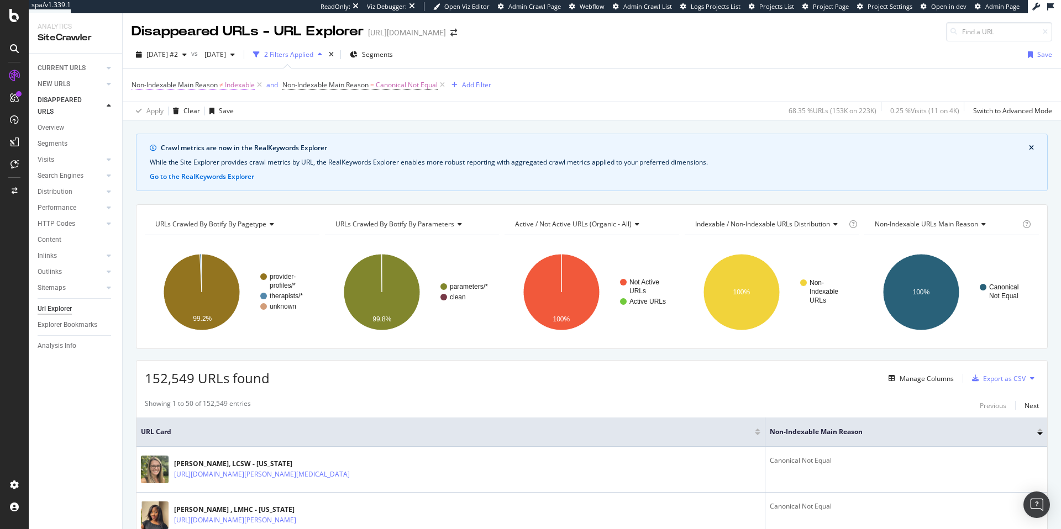
click at [230, 83] on span "Indexable" at bounding box center [240, 84] width 30 height 15
click at [330, 109] on div "Apply Clear Save 68.35 % URLs ( 153K on 223K ) 0.25 % Visits ( 11 on 4K ) Switc…" at bounding box center [592, 111] width 938 height 18
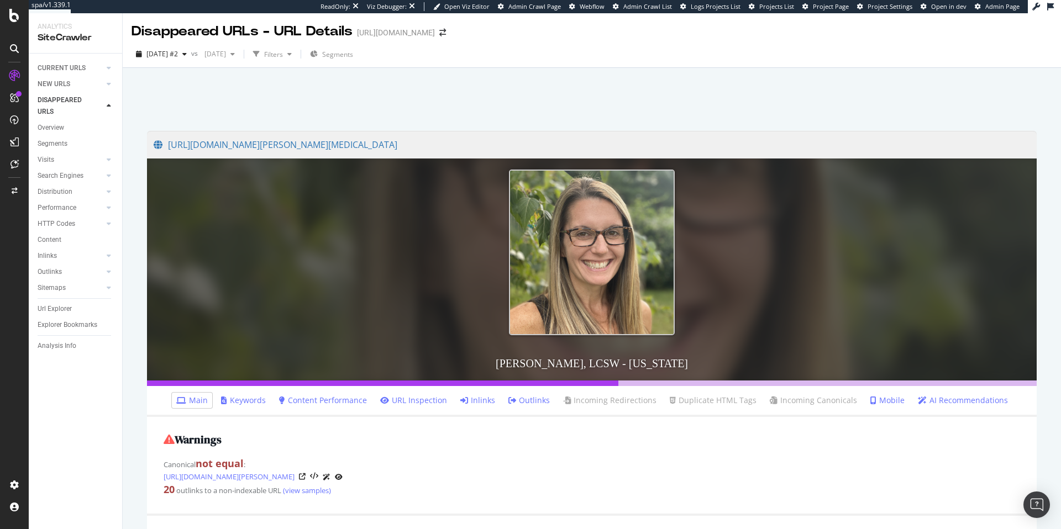
scroll to position [246, 0]
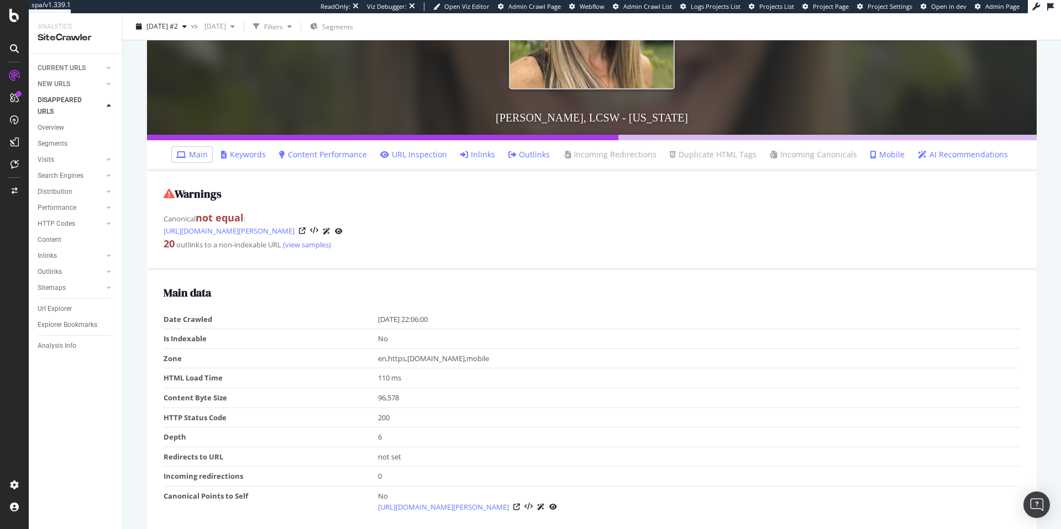
click at [483, 155] on link "Inlinks" at bounding box center [477, 154] width 35 height 11
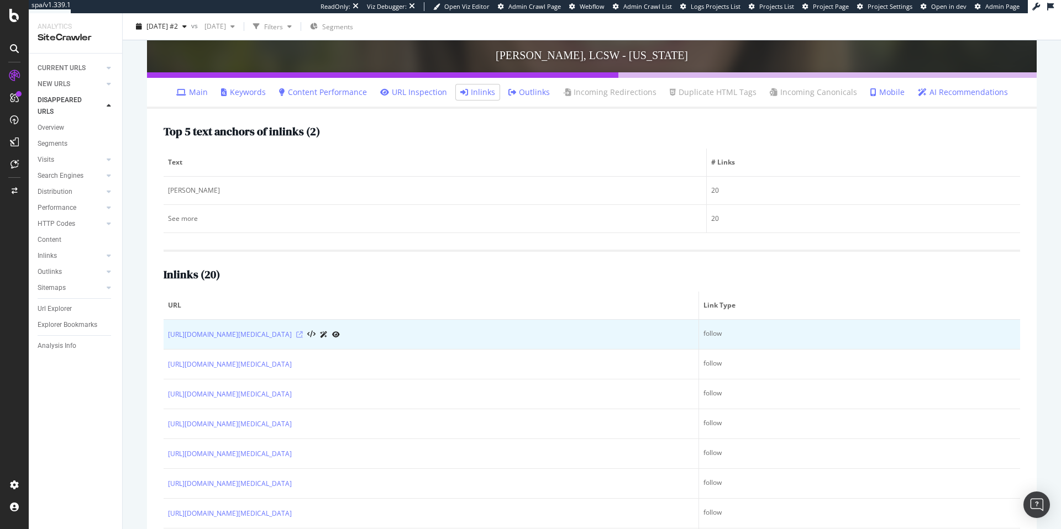
click at [303, 335] on icon at bounding box center [299, 334] width 7 height 7
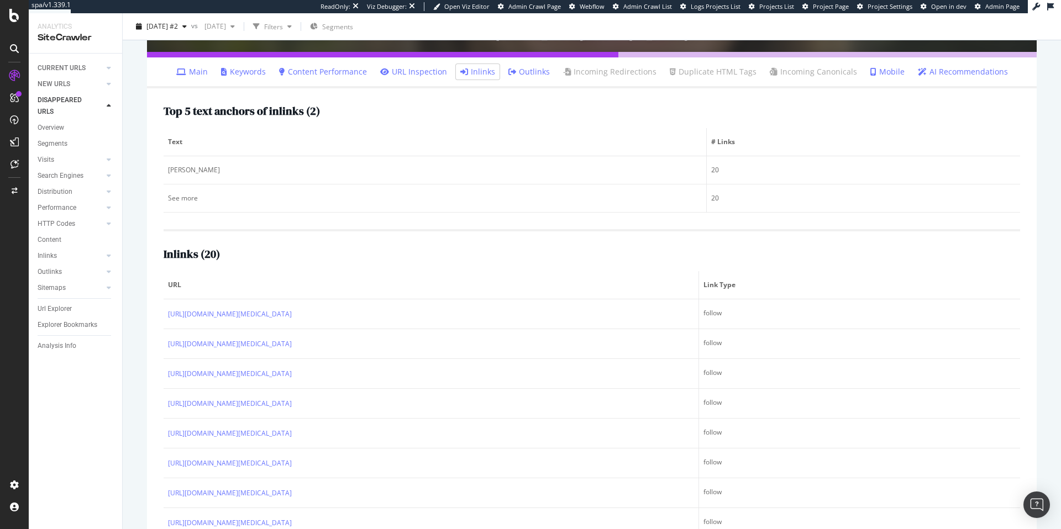
scroll to position [334, 0]
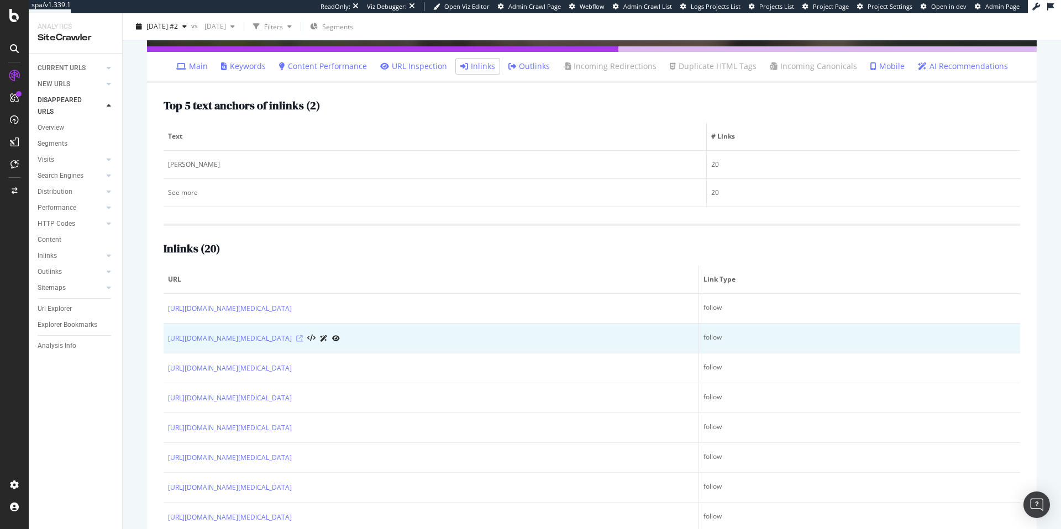
click at [303, 339] on icon at bounding box center [299, 338] width 7 height 7
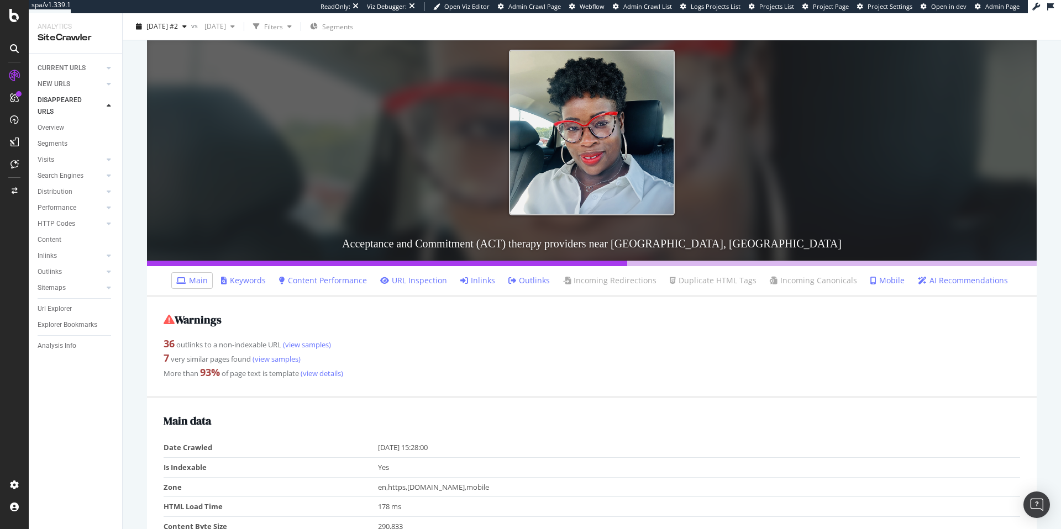
scroll to position [226, 0]
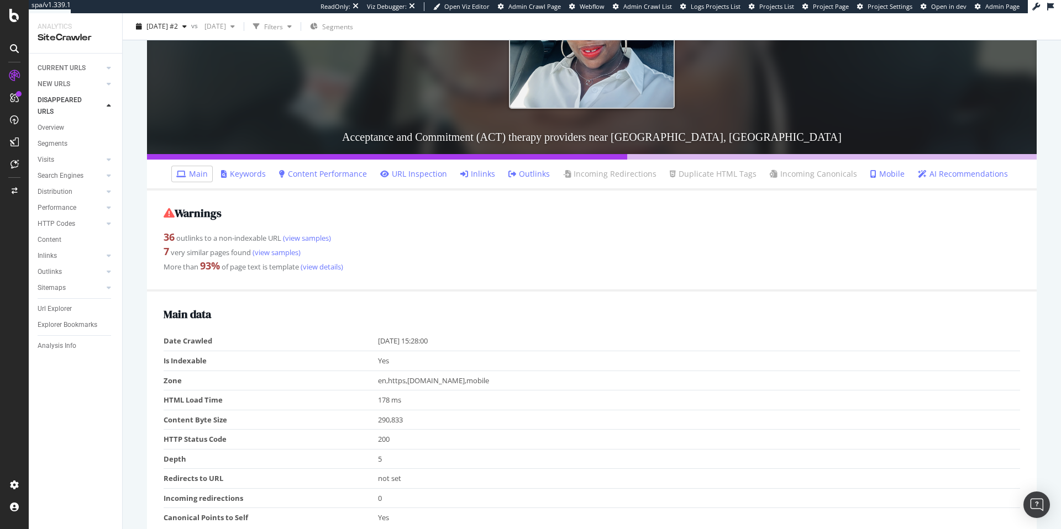
click at [471, 175] on link "Inlinks" at bounding box center [477, 173] width 35 height 11
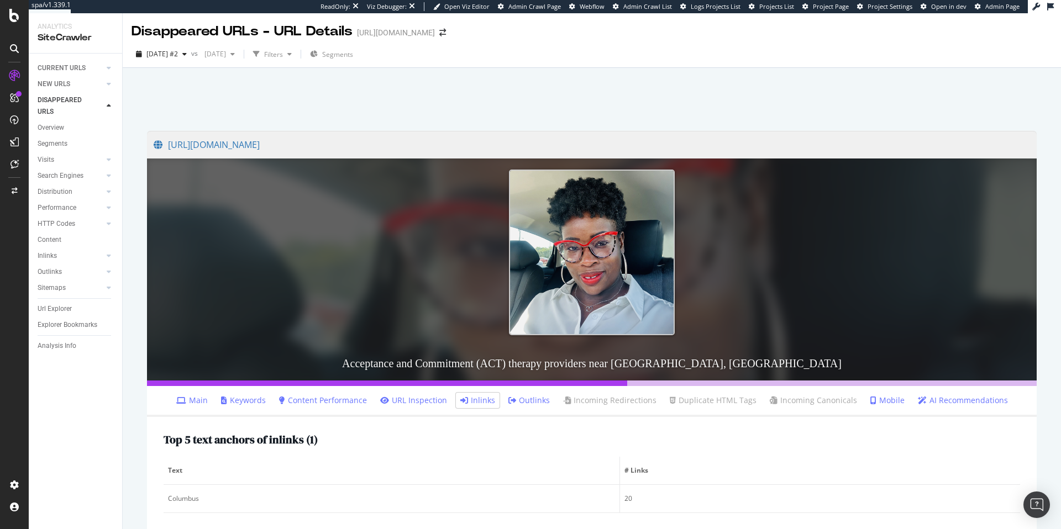
scroll to position [346, 0]
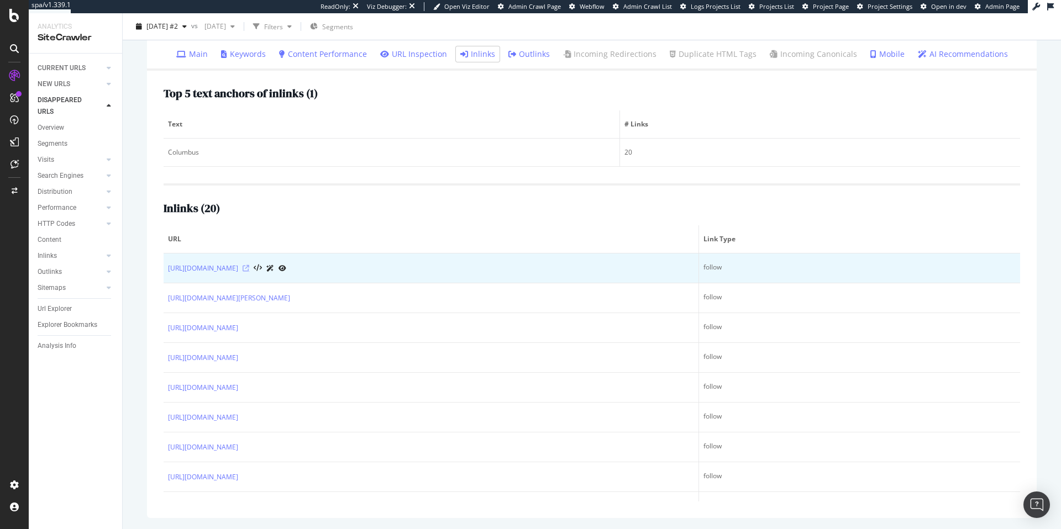
click at [249, 268] on icon at bounding box center [246, 268] width 7 height 7
